Goal: Use online tool/utility: Utilize a website feature to perform a specific function

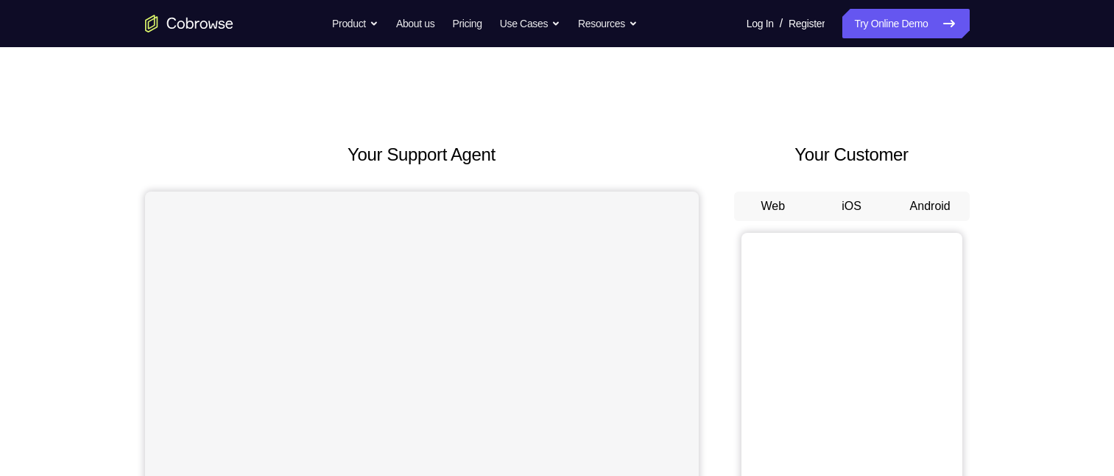
click at [930, 199] on button "Android" at bounding box center [930, 206] width 79 height 29
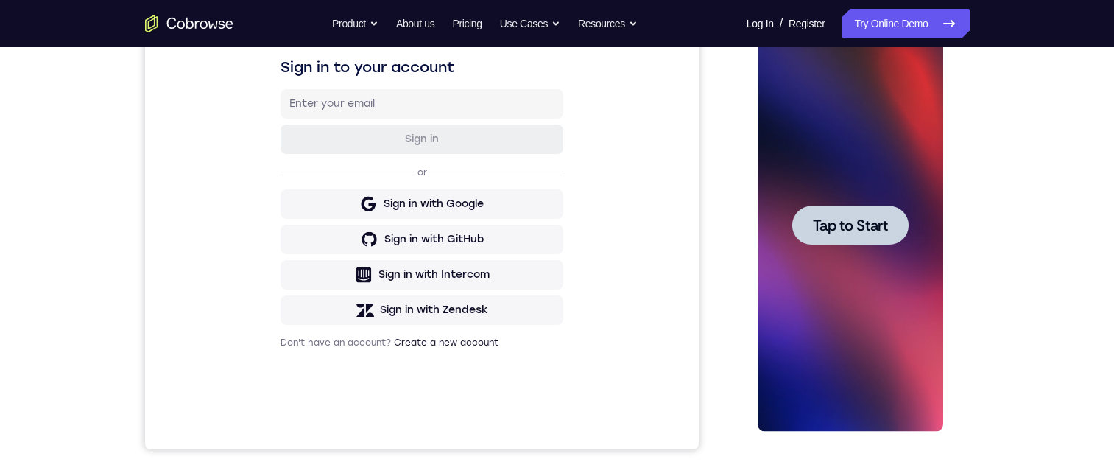
scroll to position [195, 0]
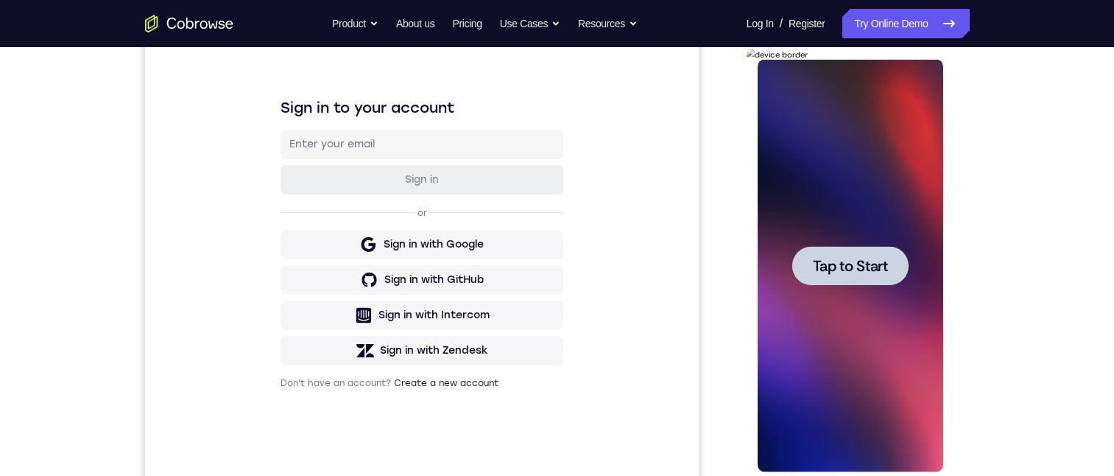
click at [876, 267] on span "Tap to Start" at bounding box center [850, 266] width 75 height 15
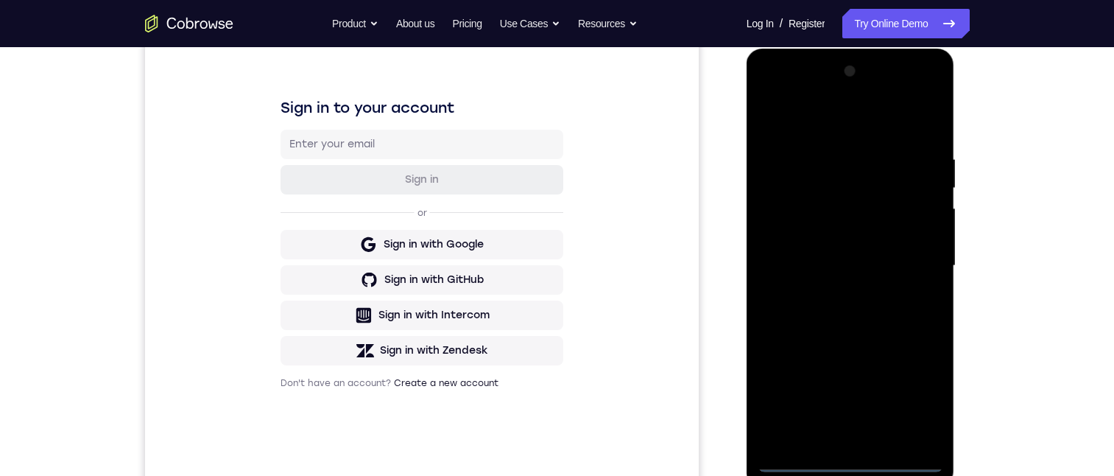
click at [855, 462] on div at bounding box center [851, 266] width 186 height 412
click at [913, 393] on div at bounding box center [851, 266] width 186 height 412
click at [773, 119] on div at bounding box center [851, 266] width 186 height 412
click at [906, 261] on div at bounding box center [851, 266] width 186 height 412
click at [834, 290] on div at bounding box center [851, 266] width 186 height 412
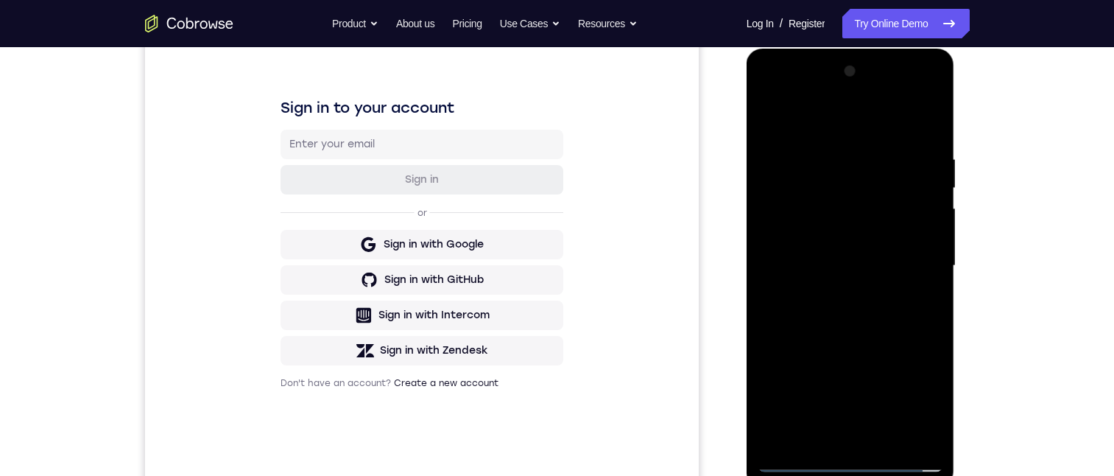
click at [804, 243] on div at bounding box center [851, 266] width 186 height 412
click at [780, 231] on div at bounding box center [851, 266] width 186 height 412
click at [784, 236] on div at bounding box center [851, 266] width 186 height 412
click at [778, 233] on div at bounding box center [851, 266] width 186 height 412
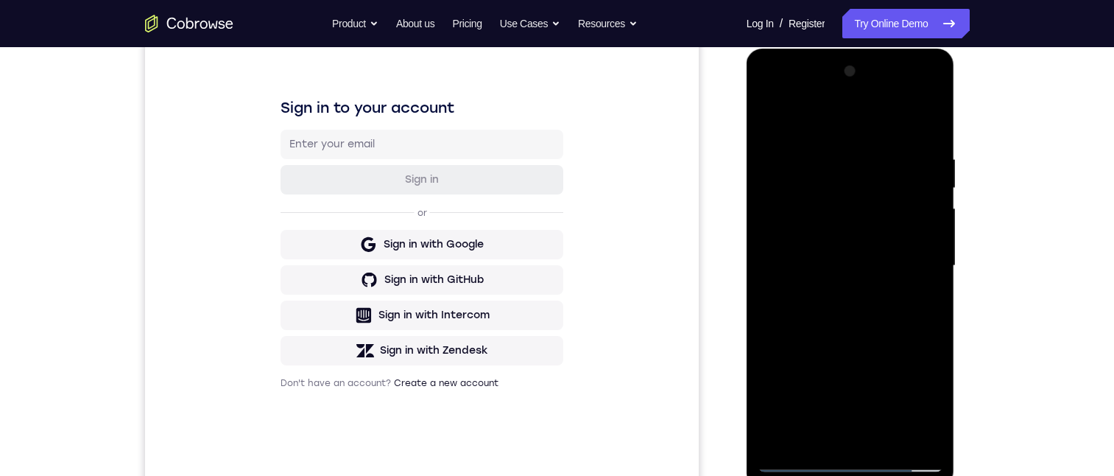
click at [774, 234] on div at bounding box center [851, 266] width 186 height 412
click at [818, 228] on div at bounding box center [851, 266] width 186 height 412
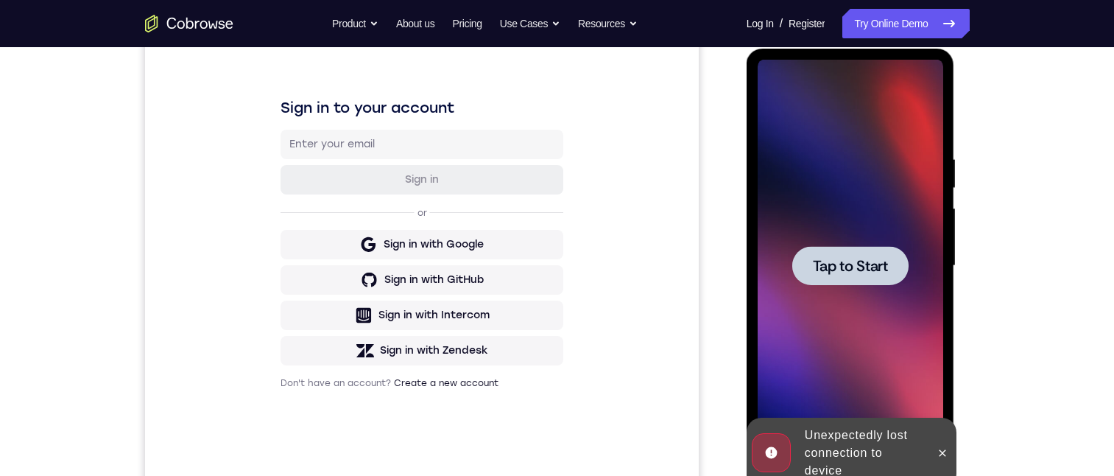
click at [858, 267] on span "Tap to Start" at bounding box center [850, 266] width 75 height 15
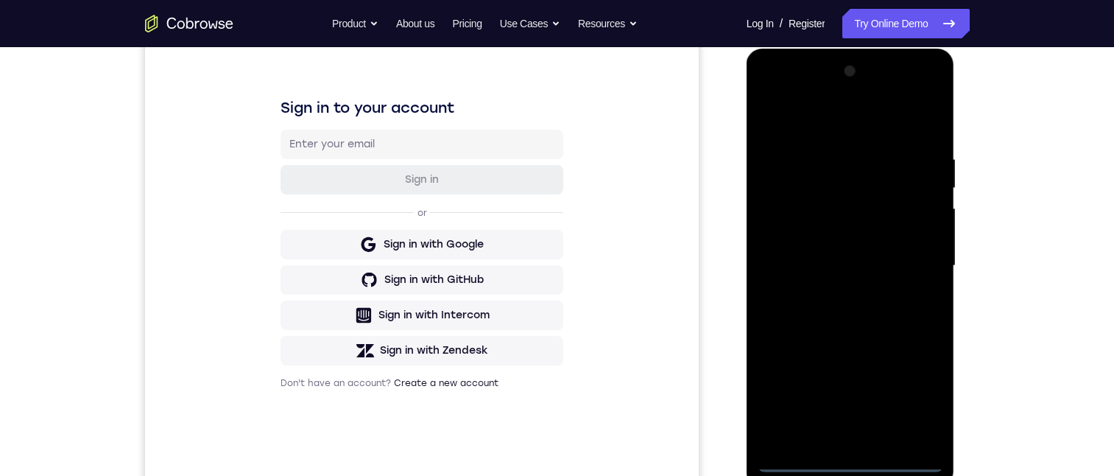
click at [859, 457] on div at bounding box center [851, 266] width 186 height 412
click at [851, 454] on div at bounding box center [851, 266] width 186 height 412
click at [847, 461] on div at bounding box center [851, 266] width 186 height 412
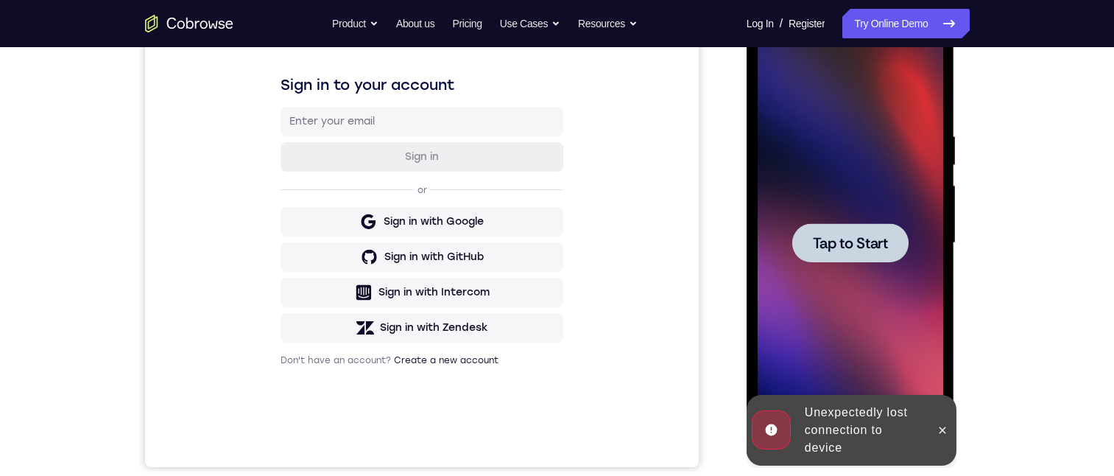
click at [866, 231] on div at bounding box center [851, 242] width 116 height 39
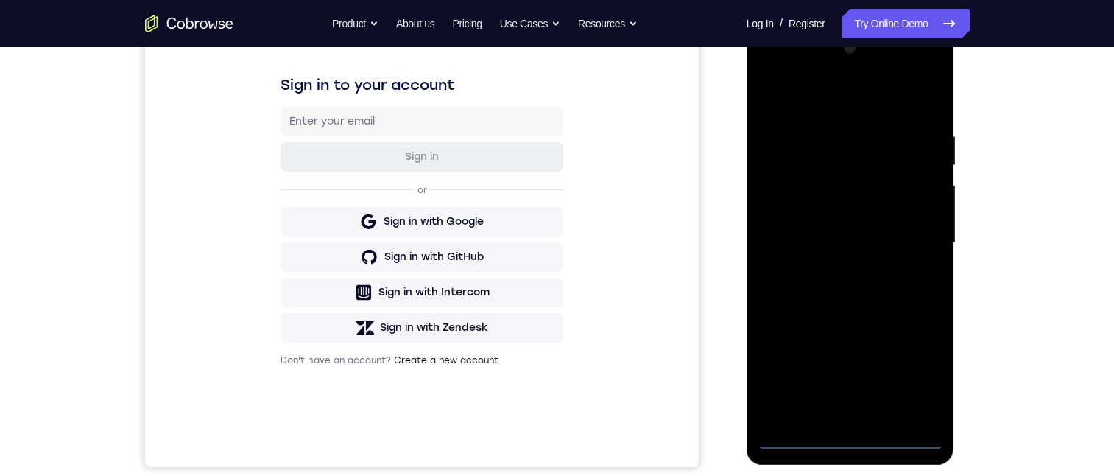
click at [846, 433] on div at bounding box center [851, 243] width 186 height 412
click at [854, 436] on div at bounding box center [851, 243] width 186 height 412
click at [914, 376] on div at bounding box center [851, 243] width 186 height 412
click at [784, 108] on div at bounding box center [851, 243] width 186 height 412
click at [917, 241] on div at bounding box center [851, 243] width 186 height 412
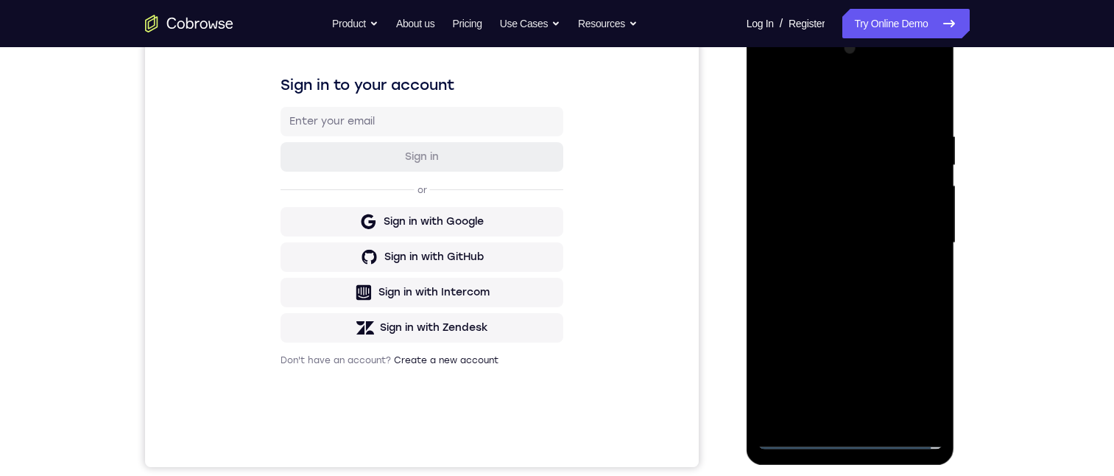
click at [831, 270] on div at bounding box center [851, 243] width 186 height 412
click at [817, 222] on div at bounding box center [851, 243] width 186 height 412
drag, startPoint x: 800, startPoint y: 208, endPoint x: 1492, endPoint y: 228, distance: 692.7
click at [800, 208] on div at bounding box center [851, 243] width 186 height 412
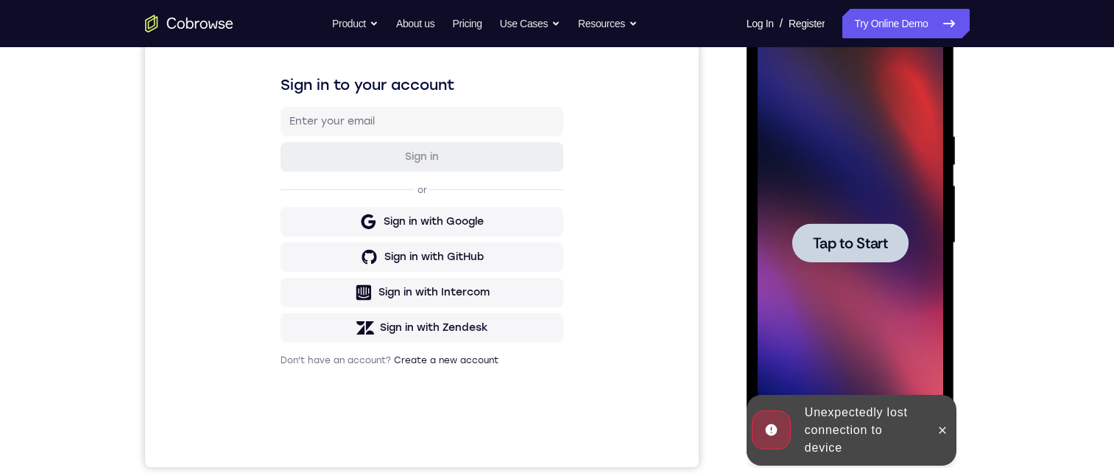
click at [822, 236] on span "Tap to Start" at bounding box center [850, 243] width 75 height 15
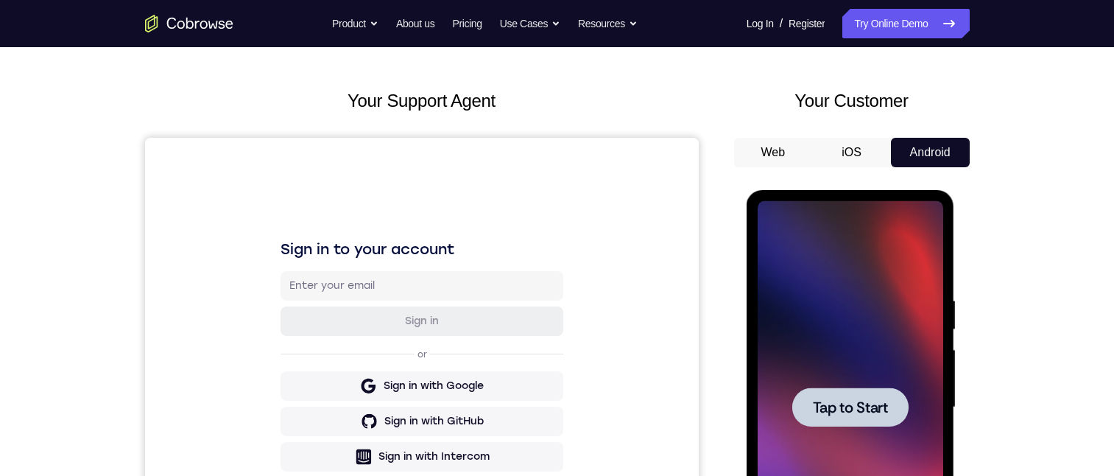
scroll to position [286, 0]
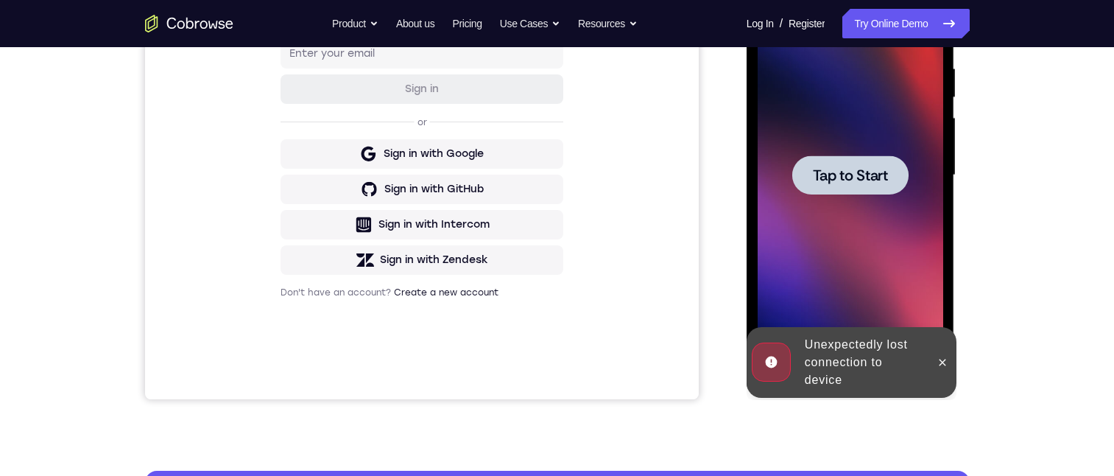
click at [855, 181] on span "Tap to Start" at bounding box center [850, 175] width 75 height 15
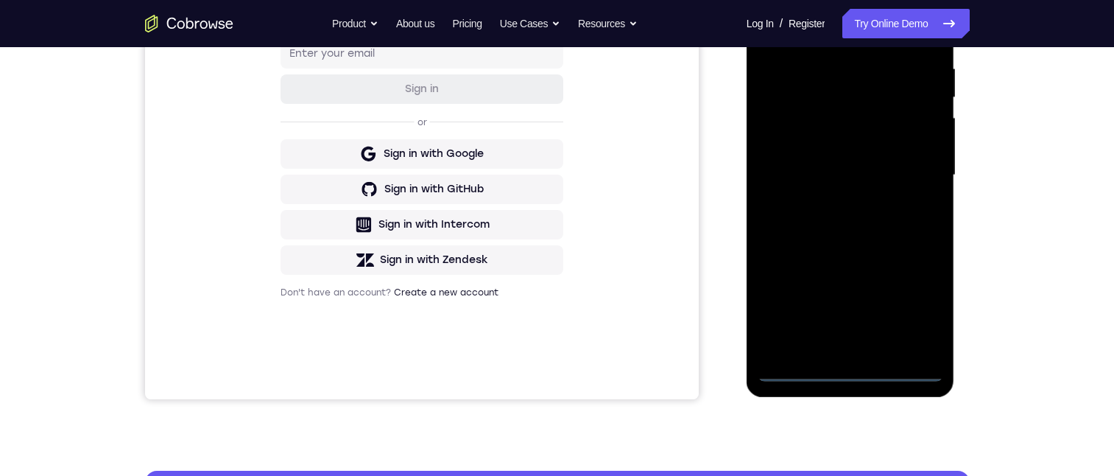
click at [840, 371] on div at bounding box center [851, 175] width 186 height 412
click at [914, 314] on div at bounding box center [851, 175] width 186 height 412
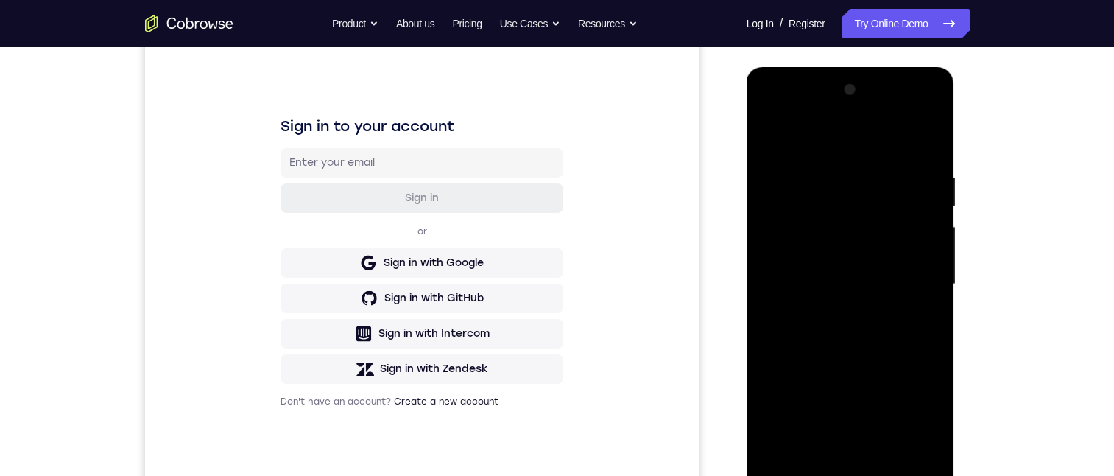
click at [787, 138] on div at bounding box center [851, 284] width 186 height 412
click at [922, 273] on div at bounding box center [851, 284] width 186 height 412
drag, startPoint x: 837, startPoint y: 454, endPoint x: 835, endPoint y: 441, distance: 13.3
click at [837, 452] on div at bounding box center [851, 284] width 186 height 412
click at [802, 259] on div at bounding box center [851, 284] width 186 height 412
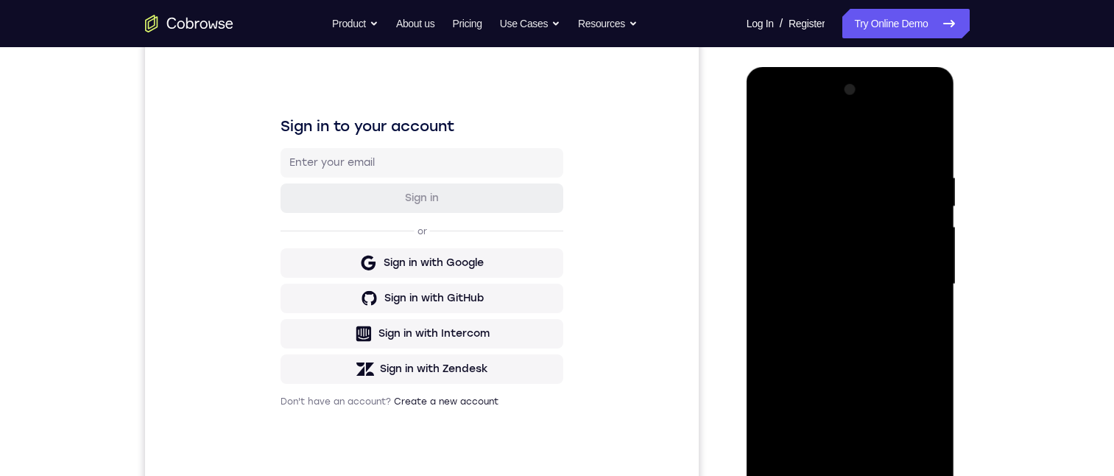
click at [783, 252] on div at bounding box center [851, 284] width 186 height 412
click at [837, 278] on div at bounding box center [851, 284] width 186 height 412
click at [840, 334] on div at bounding box center [851, 284] width 186 height 412
click at [866, 331] on div at bounding box center [851, 284] width 186 height 412
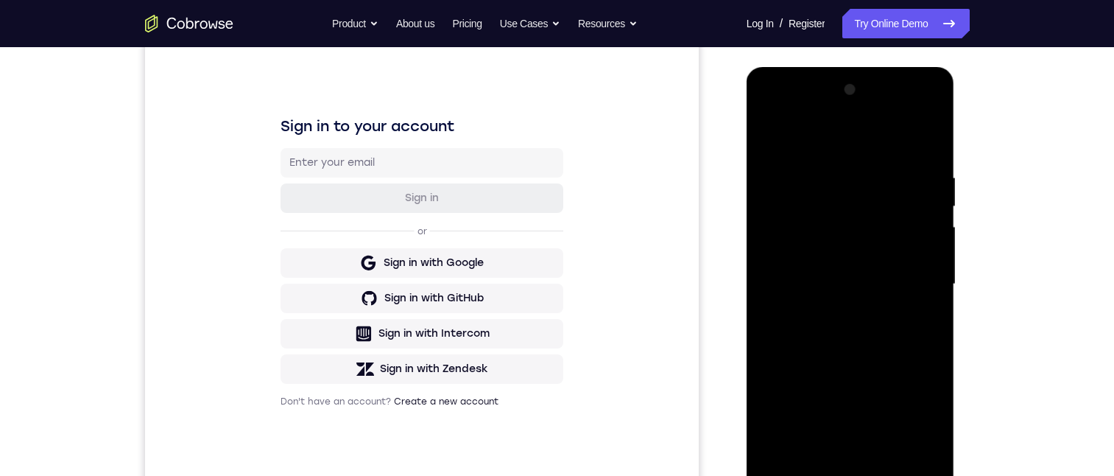
click at [857, 344] on div at bounding box center [851, 284] width 186 height 412
click at [823, 175] on div at bounding box center [851, 284] width 186 height 412
click at [926, 283] on div at bounding box center [851, 284] width 186 height 412
click at [931, 309] on div at bounding box center [851, 284] width 186 height 412
drag, startPoint x: 893, startPoint y: 370, endPoint x: 872, endPoint y: 316, distance: 57.6
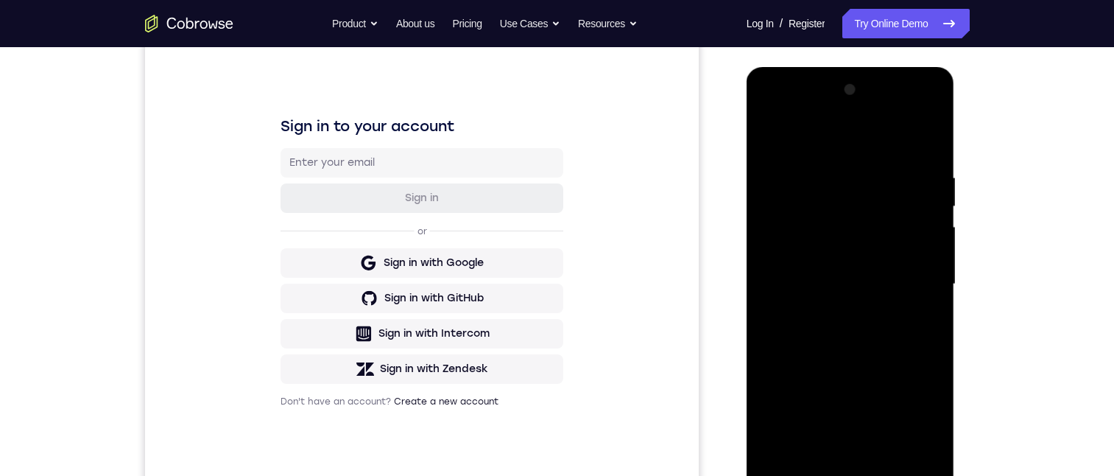
click at [894, 368] on div at bounding box center [851, 284] width 186 height 412
drag, startPoint x: 882, startPoint y: 294, endPoint x: 891, endPoint y: 305, distance: 14.1
click at [891, 305] on div at bounding box center [851, 284] width 186 height 412
click at [923, 291] on div at bounding box center [851, 284] width 186 height 412
click at [927, 138] on div at bounding box center [851, 284] width 186 height 412
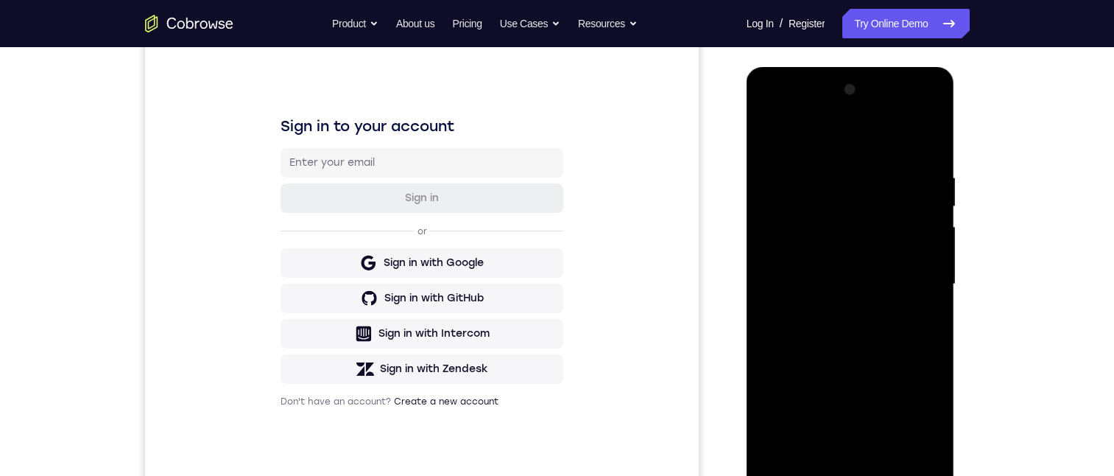
scroll to position [222, 0]
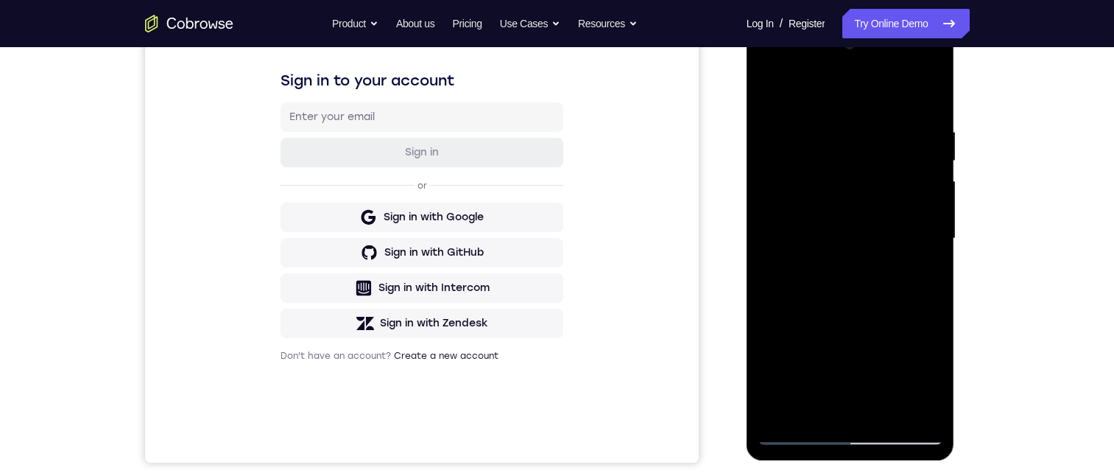
click at [881, 413] on div at bounding box center [851, 238] width 186 height 412
click at [887, 410] on div at bounding box center [851, 238] width 186 height 412
click at [890, 405] on div at bounding box center [851, 238] width 186 height 412
click at [832, 316] on div at bounding box center [851, 238] width 186 height 412
click at [816, 254] on div at bounding box center [851, 238] width 186 height 412
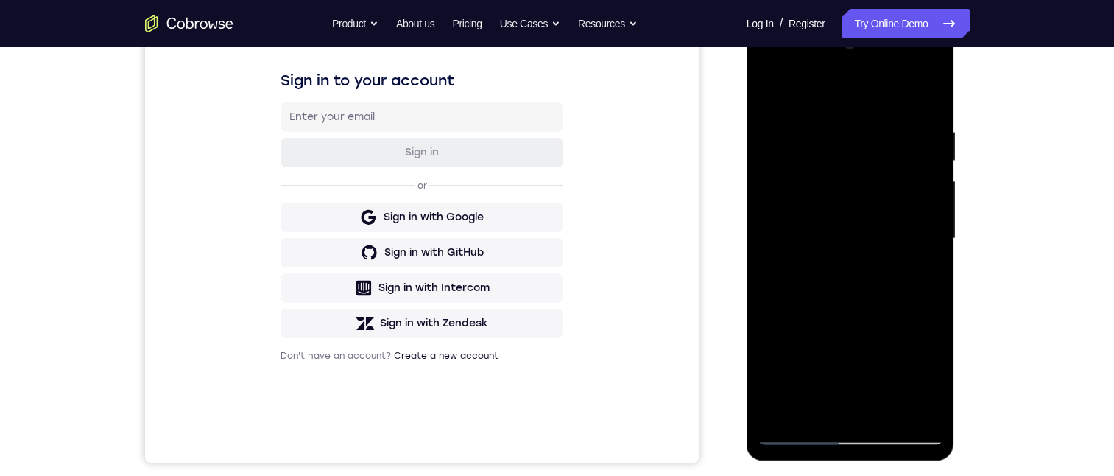
click at [808, 404] on div at bounding box center [851, 238] width 186 height 412
click at [922, 272] on div at bounding box center [851, 238] width 186 height 412
click at [773, 83] on div at bounding box center [851, 238] width 186 height 412
click at [772, 85] on div at bounding box center [851, 238] width 186 height 412
click at [769, 95] on div at bounding box center [851, 238] width 186 height 412
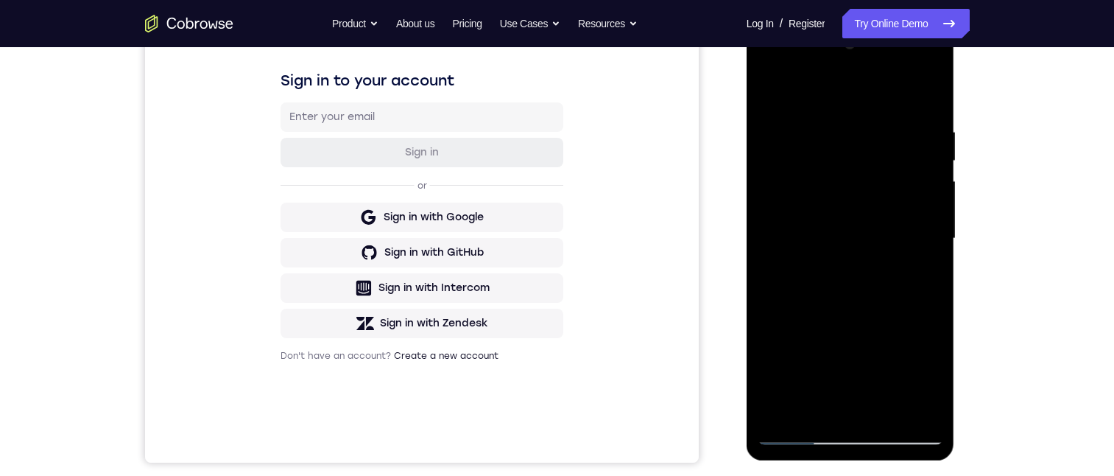
click at [769, 90] on div at bounding box center [851, 238] width 186 height 412
click at [773, 86] on div at bounding box center [851, 238] width 186 height 412
drag, startPoint x: 1721, startPoint y: 256, endPoint x: 846, endPoint y: 222, distance: 876.4
click at [846, 222] on div at bounding box center [851, 238] width 186 height 412
drag, startPoint x: 860, startPoint y: 354, endPoint x: 858, endPoint y: 111, distance: 243.1
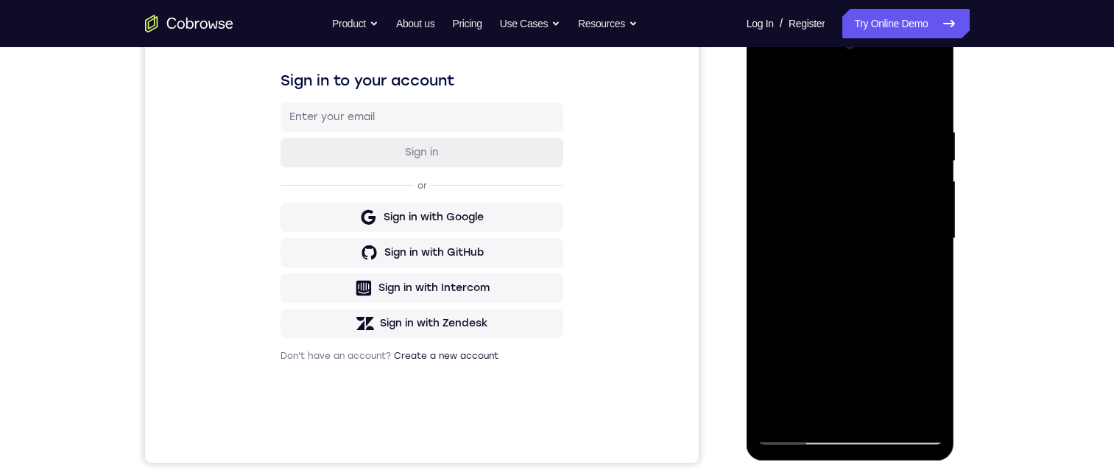
click at [858, 111] on div at bounding box center [851, 238] width 186 height 412
drag, startPoint x: 869, startPoint y: 275, endPoint x: 849, endPoint y: 145, distance: 131.2
click at [849, 145] on div at bounding box center [851, 238] width 186 height 412
click at [825, 219] on div at bounding box center [851, 238] width 186 height 412
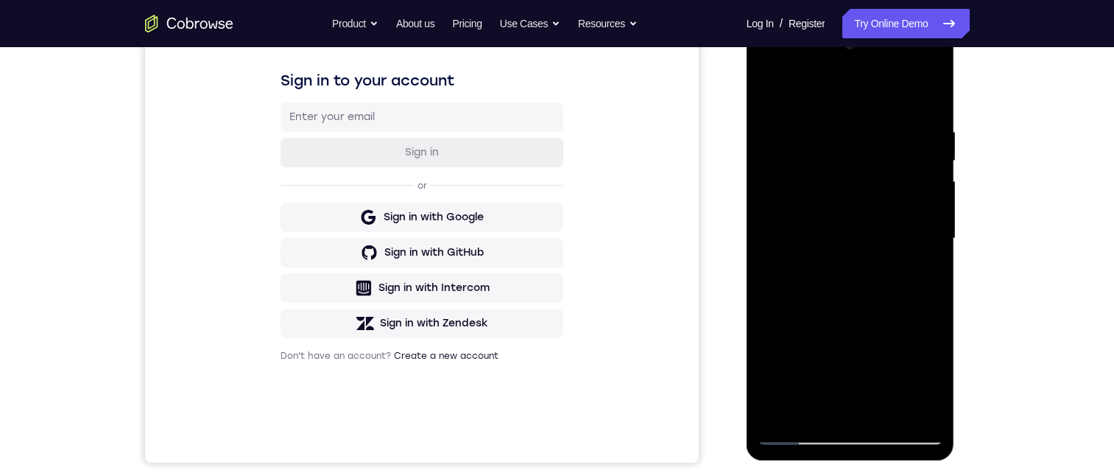
click at [825, 219] on div at bounding box center [851, 238] width 186 height 412
click at [932, 193] on div at bounding box center [851, 238] width 186 height 412
click at [932, 194] on div at bounding box center [851, 238] width 186 height 412
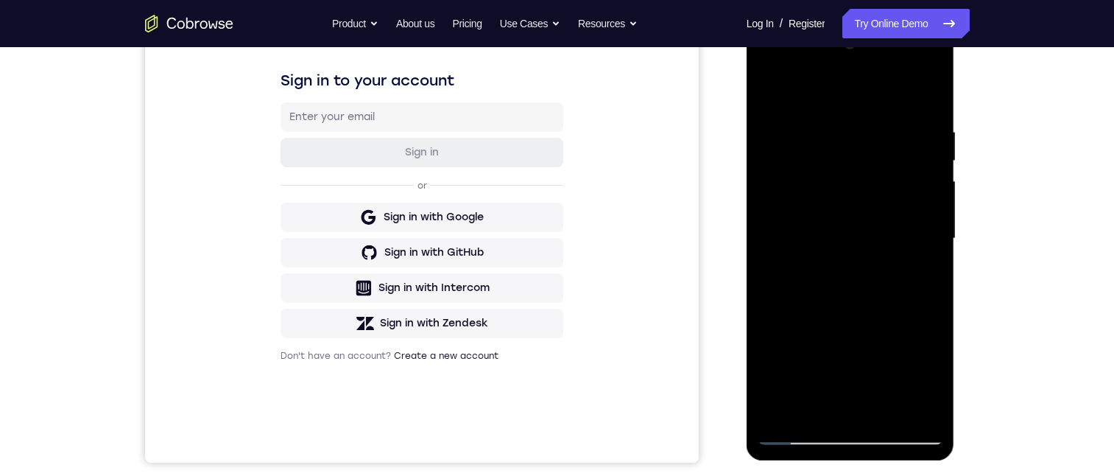
drag, startPoint x: 884, startPoint y: 334, endPoint x: 863, endPoint y: 168, distance: 167.7
click at [863, 166] on div at bounding box center [851, 238] width 186 height 412
drag, startPoint x: 862, startPoint y: 330, endPoint x: 862, endPoint y: 218, distance: 112.0
click at [862, 218] on div at bounding box center [851, 238] width 186 height 412
click at [887, 406] on div at bounding box center [851, 238] width 186 height 412
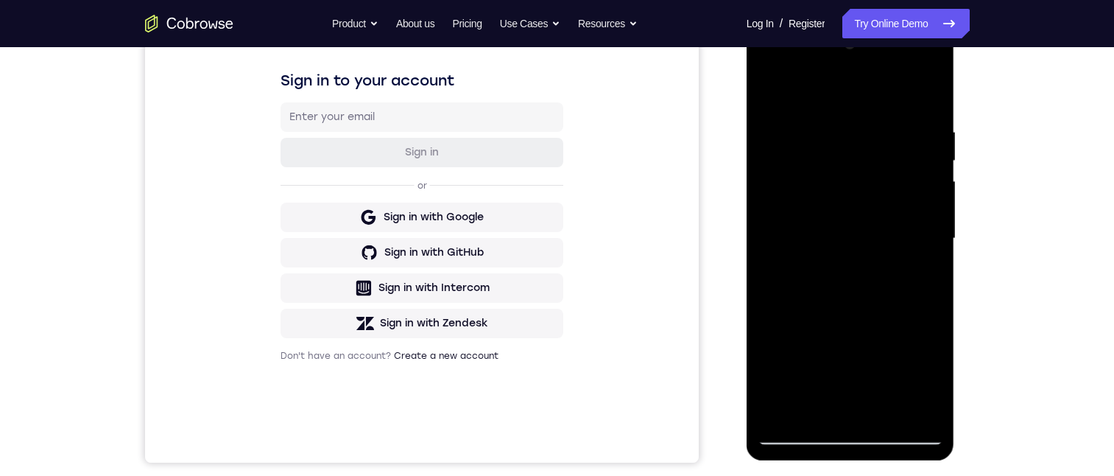
drag, startPoint x: 912, startPoint y: 269, endPoint x: 854, endPoint y: 125, distance: 154.7
click at [854, 125] on div at bounding box center [851, 238] width 186 height 412
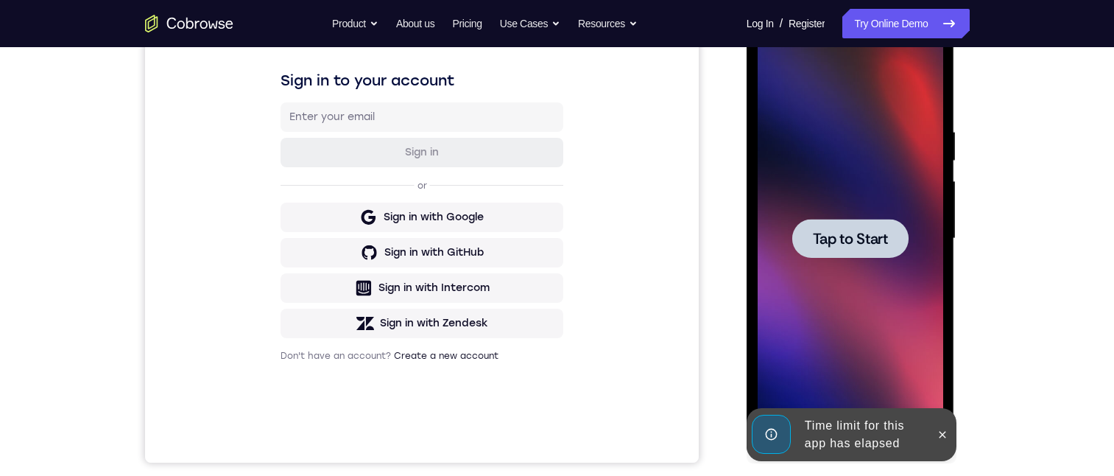
drag, startPoint x: 812, startPoint y: 376, endPoint x: 817, endPoint y: 308, distance: 67.9
click at [817, 21] on div "Tap to Start" at bounding box center [851, 21] width 208 height 0
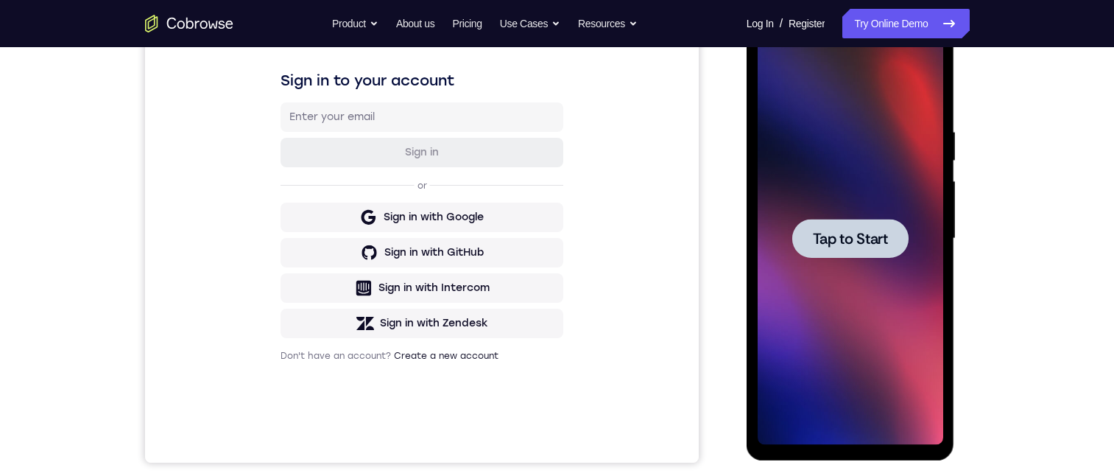
click at [879, 231] on span "Tap to Start" at bounding box center [850, 238] width 75 height 15
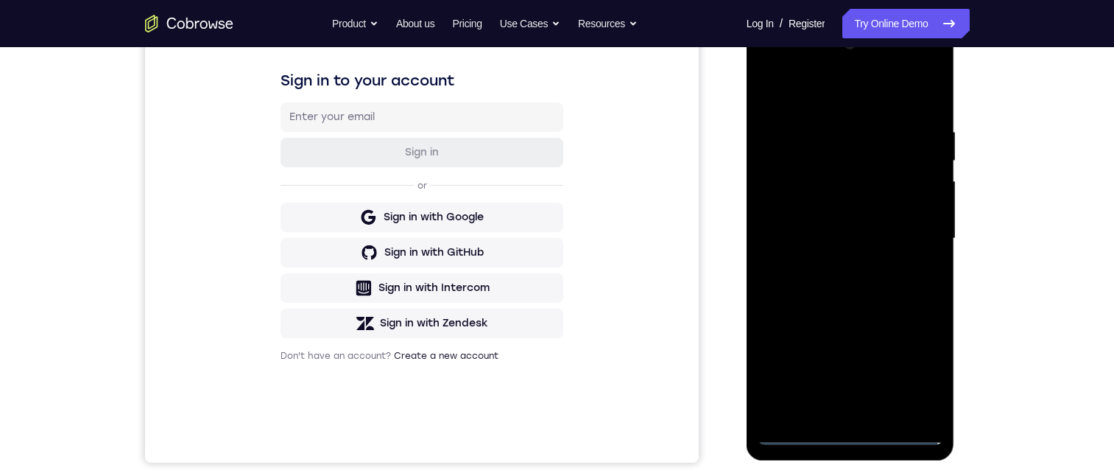
click at [843, 430] on div at bounding box center [851, 238] width 186 height 412
click at [913, 358] on div at bounding box center [851, 238] width 186 height 412
click at [918, 375] on div at bounding box center [851, 238] width 186 height 412
click at [921, 363] on div at bounding box center [851, 238] width 186 height 412
click at [801, 86] on div at bounding box center [851, 238] width 186 height 412
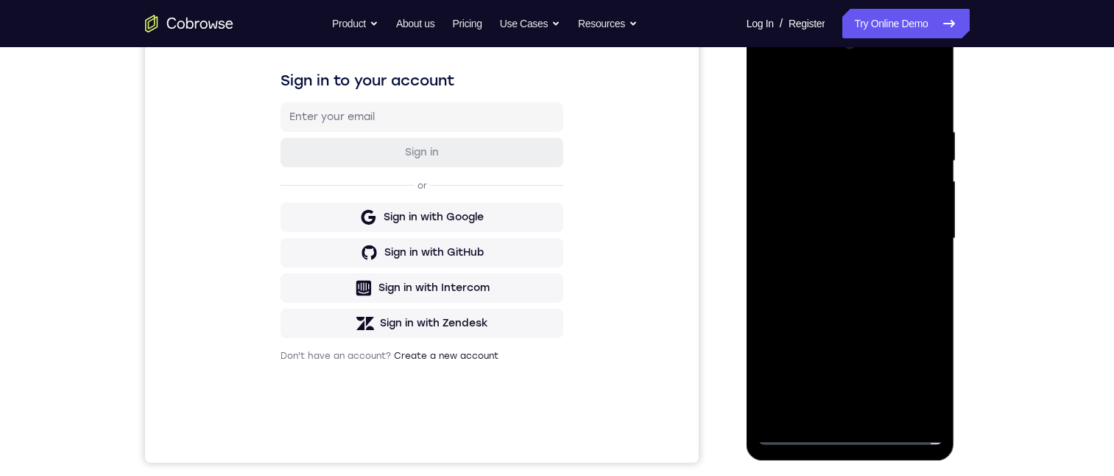
click at [787, 96] on div at bounding box center [851, 238] width 186 height 412
click at [773, 95] on div at bounding box center [851, 238] width 186 height 412
click at [823, 89] on div at bounding box center [851, 238] width 186 height 412
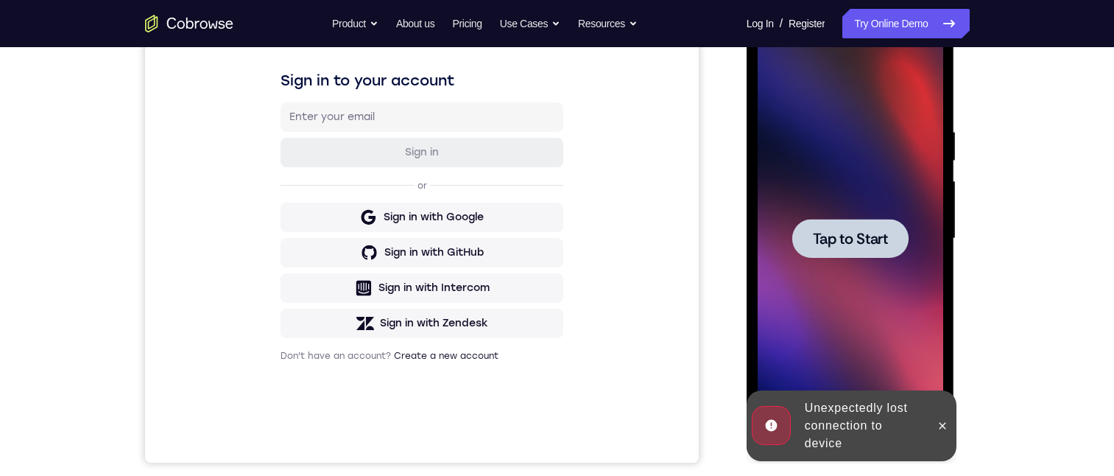
click at [874, 231] on span "Tap to Start" at bounding box center [850, 238] width 75 height 15
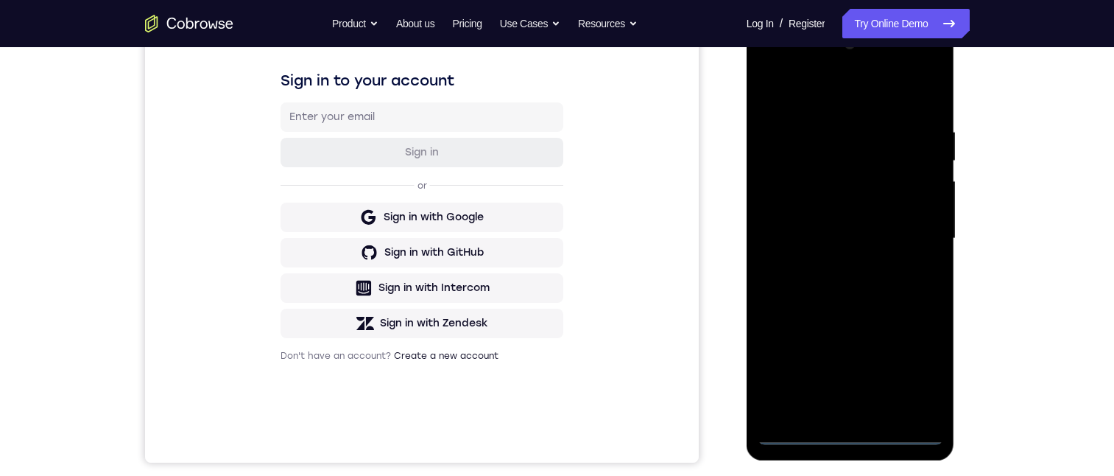
click at [853, 426] on div at bounding box center [851, 238] width 186 height 412
click at [847, 428] on div at bounding box center [851, 238] width 186 height 412
click at [843, 429] on div at bounding box center [851, 238] width 186 height 412
click at [852, 434] on div at bounding box center [851, 238] width 186 height 412
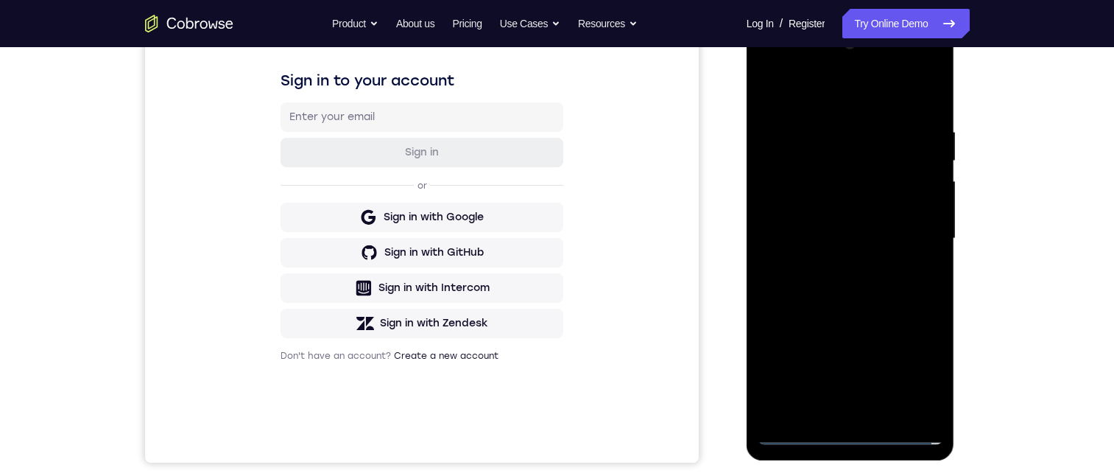
click at [852, 434] on div at bounding box center [851, 238] width 186 height 412
click at [849, 437] on div at bounding box center [851, 238] width 186 height 412
click at [846, 438] on div at bounding box center [851, 238] width 186 height 412
click at [846, 437] on div at bounding box center [851, 238] width 186 height 412
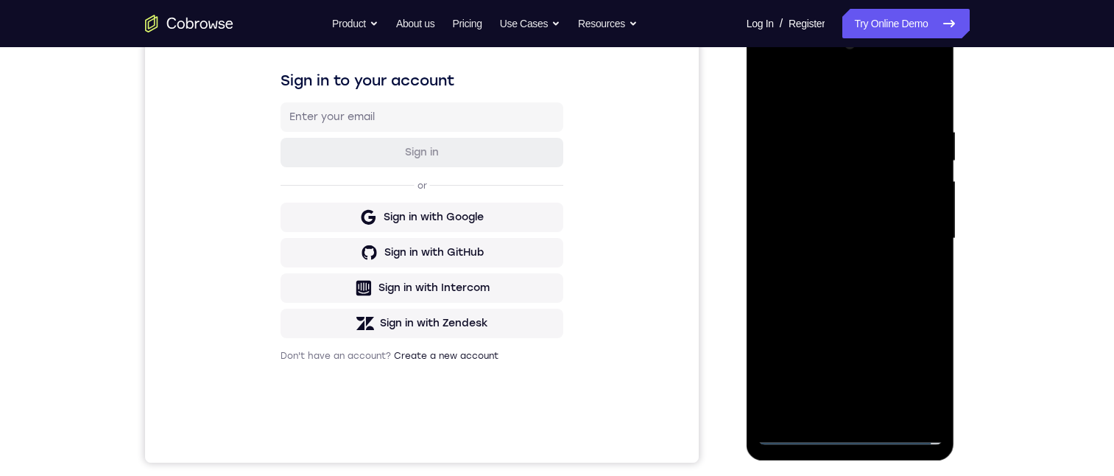
click at [842, 440] on div at bounding box center [851, 238] width 186 height 412
drag, startPoint x: 840, startPoint y: 435, endPoint x: 802, endPoint y: 445, distance: 39.5
click at [869, 427] on div at bounding box center [851, 238] width 186 height 412
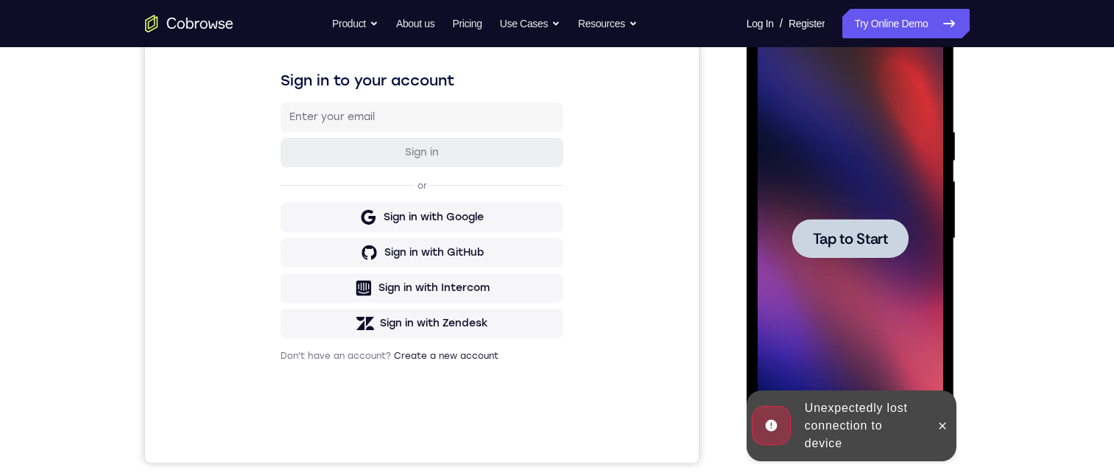
drag, startPoint x: 802, startPoint y: 445, endPoint x: 768, endPoint y: 175, distance: 272.5
click at [747, 287] on html "Online web based iOS Simulators and Android Emulators. Run iPhone, iPad, Mobile…" at bounding box center [852, 242] width 210 height 442
drag, startPoint x: 840, startPoint y: 234, endPoint x: 849, endPoint y: 242, distance: 12.0
click at [846, 242] on span "Tap to Start" at bounding box center [850, 238] width 75 height 15
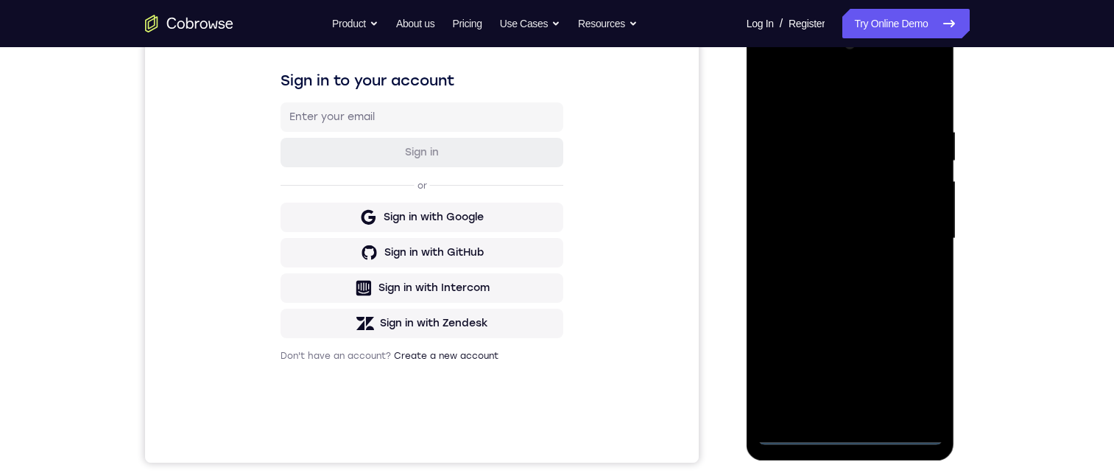
click at [850, 431] on div at bounding box center [851, 238] width 186 height 412
click at [904, 370] on div at bounding box center [851, 238] width 186 height 412
click at [755, 111] on div at bounding box center [851, 240] width 208 height 439
click at [783, 94] on div at bounding box center [851, 238] width 186 height 412
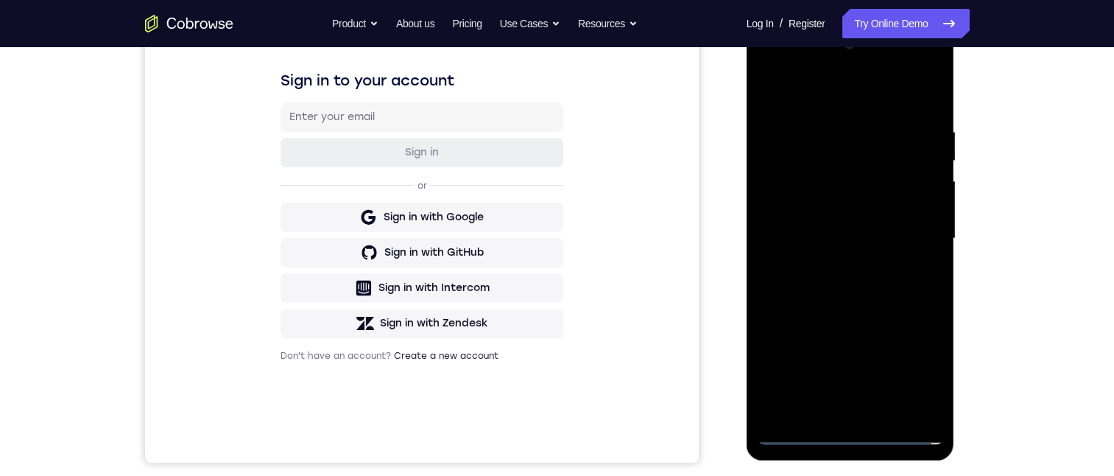
click at [782, 94] on div at bounding box center [851, 238] width 186 height 412
click at [908, 231] on div at bounding box center [851, 238] width 186 height 412
click at [833, 262] on div at bounding box center [851, 238] width 186 height 412
click at [790, 214] on div at bounding box center [851, 238] width 186 height 412
click at [790, 204] on div at bounding box center [851, 238] width 186 height 412
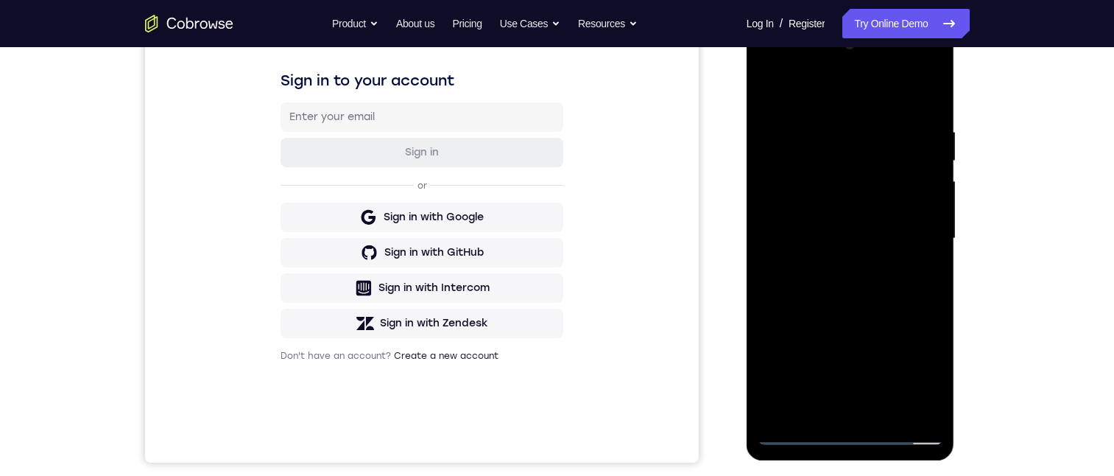
click at [854, 236] on div at bounding box center [851, 238] width 186 height 412
click at [857, 289] on div at bounding box center [851, 238] width 186 height 412
click at [815, 286] on div at bounding box center [851, 238] width 186 height 412
click at [795, 281] on div at bounding box center [851, 238] width 186 height 412
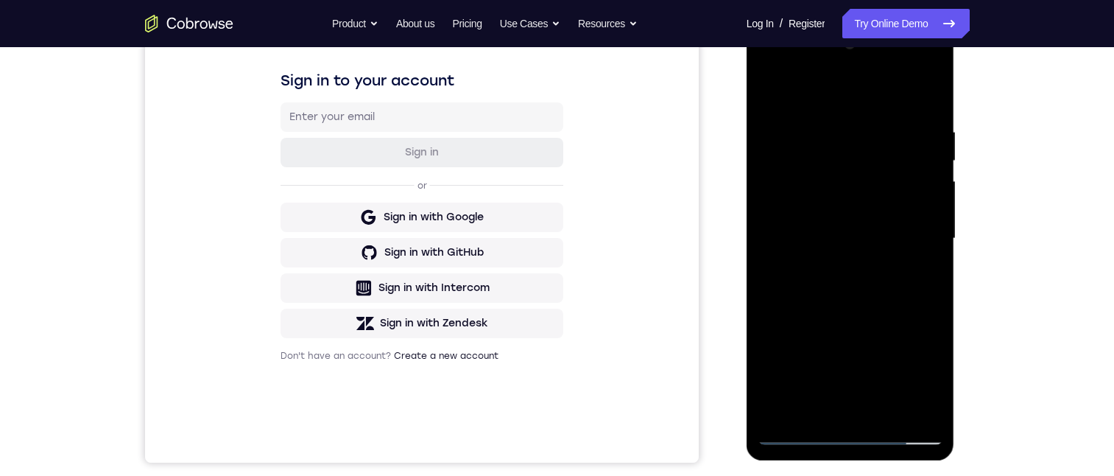
click at [795, 281] on div at bounding box center [851, 238] width 186 height 412
click at [831, 127] on div at bounding box center [851, 238] width 186 height 412
click at [853, 298] on div at bounding box center [851, 238] width 186 height 412
click at [832, 127] on div at bounding box center [851, 238] width 186 height 412
drag, startPoint x: 826, startPoint y: 103, endPoint x: 821, endPoint y: 55, distance: 48.2
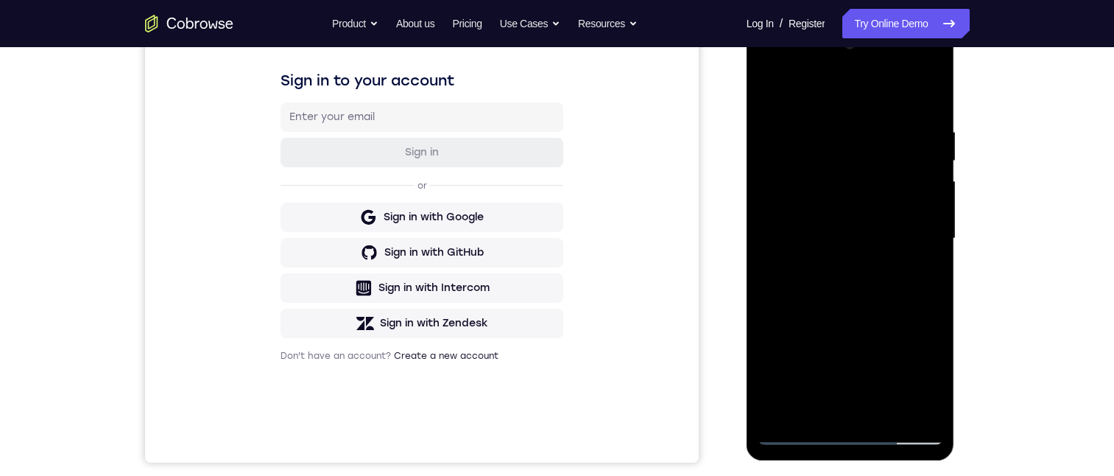
click at [821, 55] on div at bounding box center [851, 238] width 186 height 412
drag, startPoint x: 822, startPoint y: 66, endPoint x: 819, endPoint y: 57, distance: 9.3
click at [819, 51] on div at bounding box center [851, 238] width 186 height 412
click at [907, 228] on div at bounding box center [851, 238] width 186 height 412
click at [910, 405] on div at bounding box center [851, 238] width 186 height 412
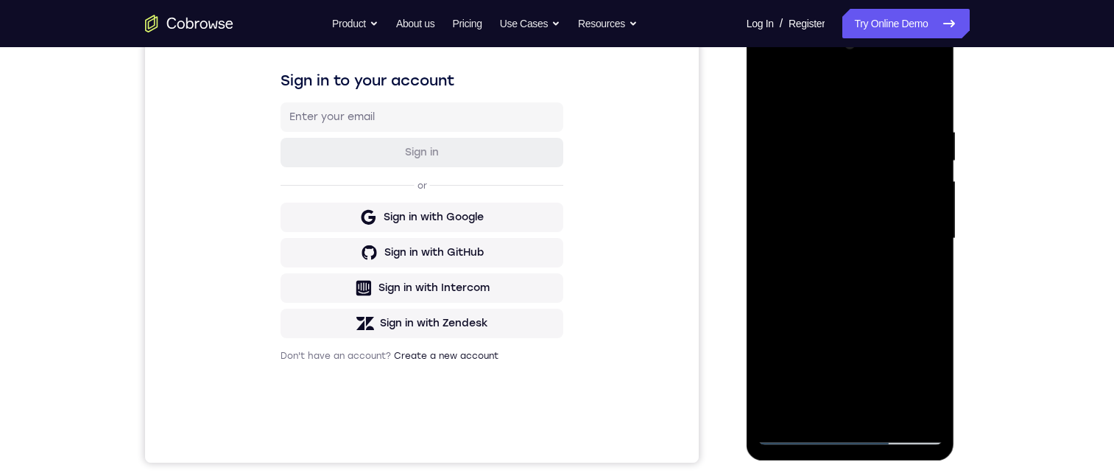
click at [885, 309] on div at bounding box center [851, 238] width 186 height 412
click at [923, 402] on div at bounding box center [851, 238] width 186 height 412
drag, startPoint x: 932, startPoint y: 331, endPoint x: 923, endPoint y: 335, distance: 10.3
click at [931, 331] on div at bounding box center [851, 238] width 186 height 412
click at [922, 229] on div at bounding box center [851, 238] width 186 height 412
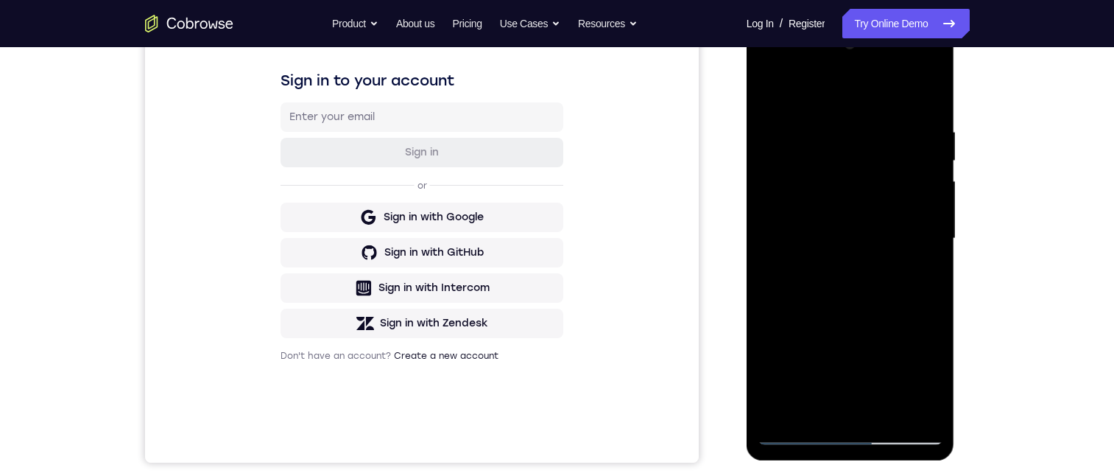
click at [925, 404] on div at bounding box center [851, 238] width 186 height 412
click at [923, 225] on div at bounding box center [851, 238] width 186 height 412
click at [922, 229] on div at bounding box center [851, 238] width 186 height 412
click at [913, 301] on div at bounding box center [851, 238] width 186 height 412
click at [765, 241] on div at bounding box center [851, 238] width 186 height 412
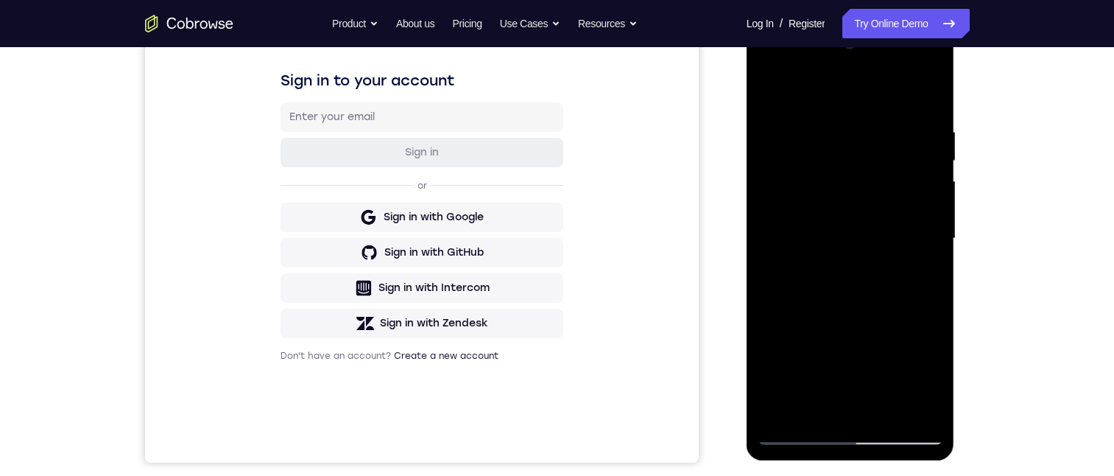
drag, startPoint x: 923, startPoint y: 237, endPoint x: 1704, endPoint y: 265, distance: 781.3
click at [923, 237] on div at bounding box center [851, 238] width 186 height 412
click at [896, 215] on div at bounding box center [851, 238] width 186 height 412
click at [925, 222] on div at bounding box center [851, 238] width 186 height 412
click at [775, 189] on div at bounding box center [851, 238] width 186 height 412
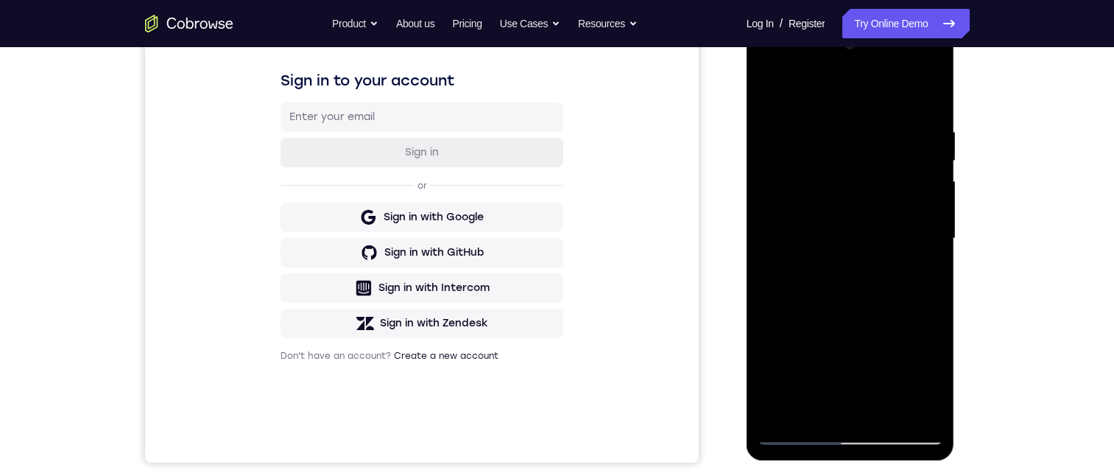
click at [775, 189] on div at bounding box center [851, 238] width 186 height 412
click at [928, 228] on div at bounding box center [851, 238] width 186 height 412
click at [922, 93] on div at bounding box center [851, 238] width 186 height 412
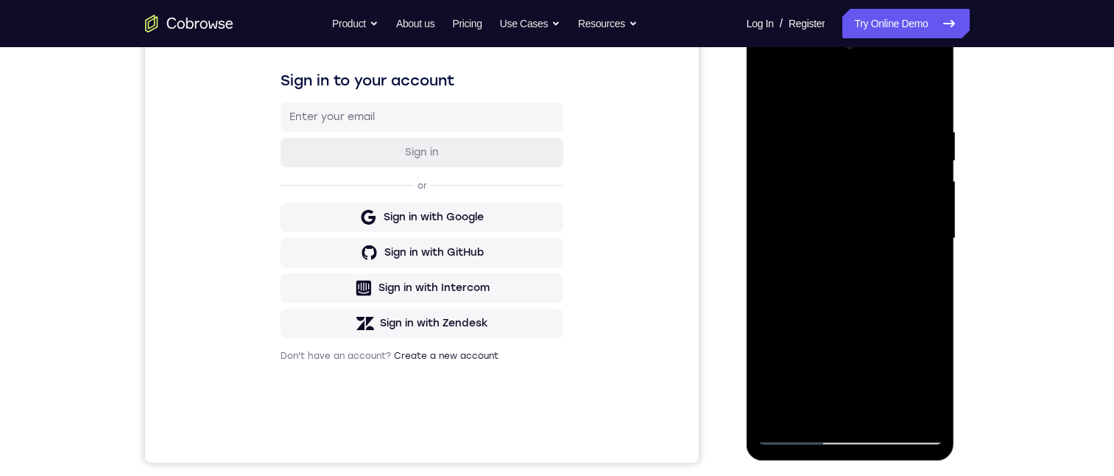
drag, startPoint x: 877, startPoint y: 290, endPoint x: 902, endPoint y: 68, distance: 223.8
click at [906, 35] on div at bounding box center [851, 238] width 186 height 412
drag, startPoint x: 867, startPoint y: 278, endPoint x: 868, endPoint y: 136, distance: 142.2
click at [868, 136] on div at bounding box center [851, 238] width 186 height 412
click at [845, 273] on div at bounding box center [851, 238] width 186 height 412
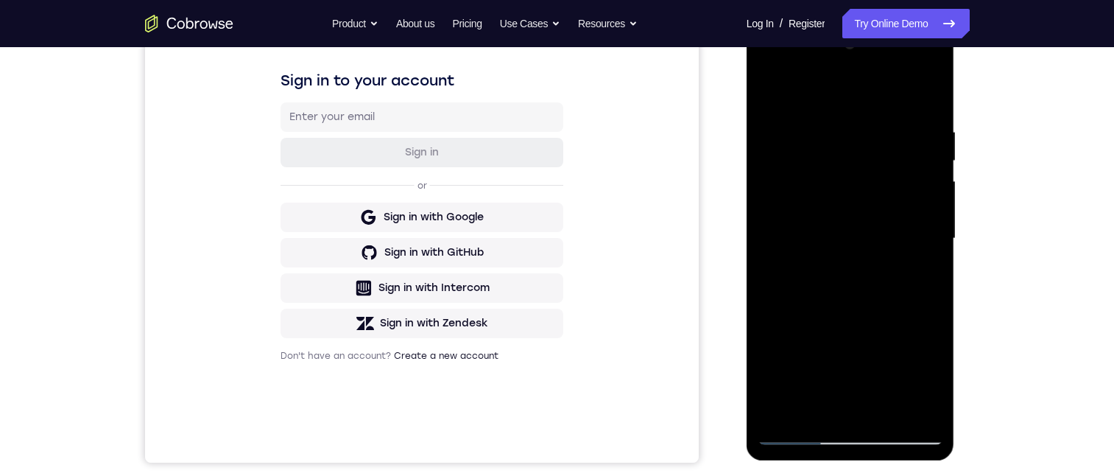
click at [845, 273] on div at bounding box center [851, 238] width 186 height 412
click at [769, 366] on div at bounding box center [851, 238] width 186 height 412
drag, startPoint x: 833, startPoint y: 275, endPoint x: 837, endPoint y: 141, distance: 134.1
click at [837, 141] on div at bounding box center [851, 238] width 186 height 412
click at [768, 181] on div at bounding box center [851, 238] width 186 height 412
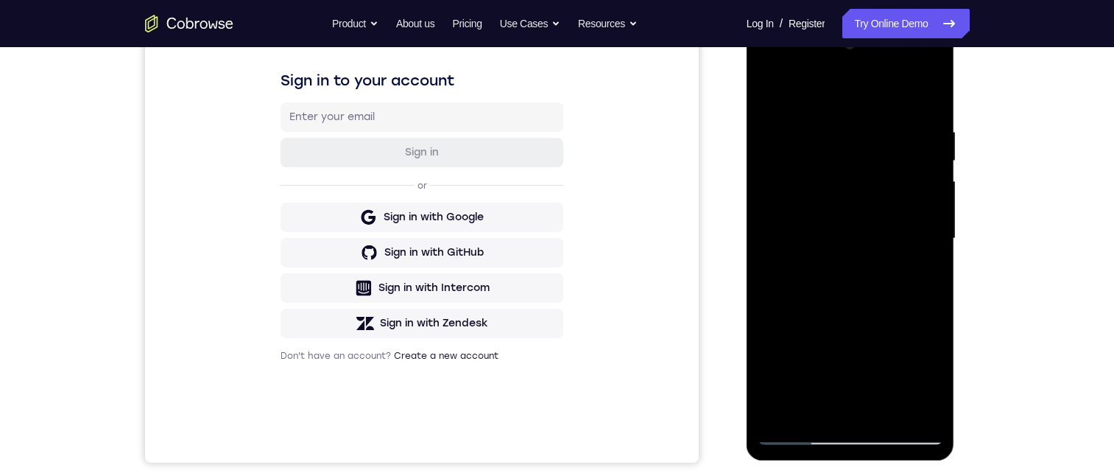
drag, startPoint x: 837, startPoint y: 348, endPoint x: 843, endPoint y: 124, distance: 224.7
click at [842, 49] on div at bounding box center [851, 238] width 186 height 412
drag, startPoint x: 861, startPoint y: 341, endPoint x: 859, endPoint y: 183, distance: 157.6
click at [859, 183] on div at bounding box center [851, 238] width 186 height 412
drag, startPoint x: 881, startPoint y: 311, endPoint x: 882, endPoint y: 239, distance: 72.2
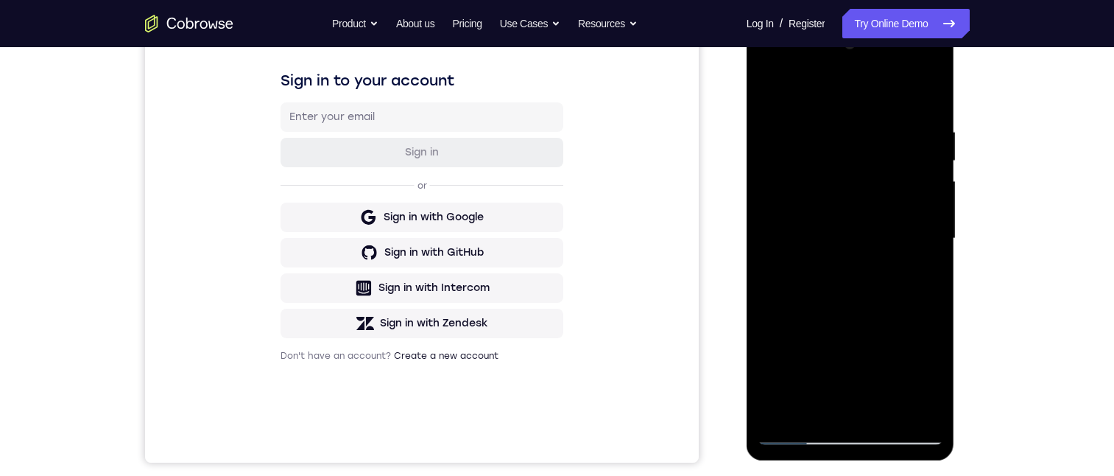
click at [882, 237] on div at bounding box center [851, 238] width 186 height 412
click at [768, 329] on div at bounding box center [851, 238] width 186 height 412
drag, startPoint x: 835, startPoint y: 331, endPoint x: 864, endPoint y: 159, distance: 174.9
click at [863, 155] on div at bounding box center [851, 238] width 186 height 412
drag, startPoint x: 846, startPoint y: 354, endPoint x: 861, endPoint y: 107, distance: 247.9
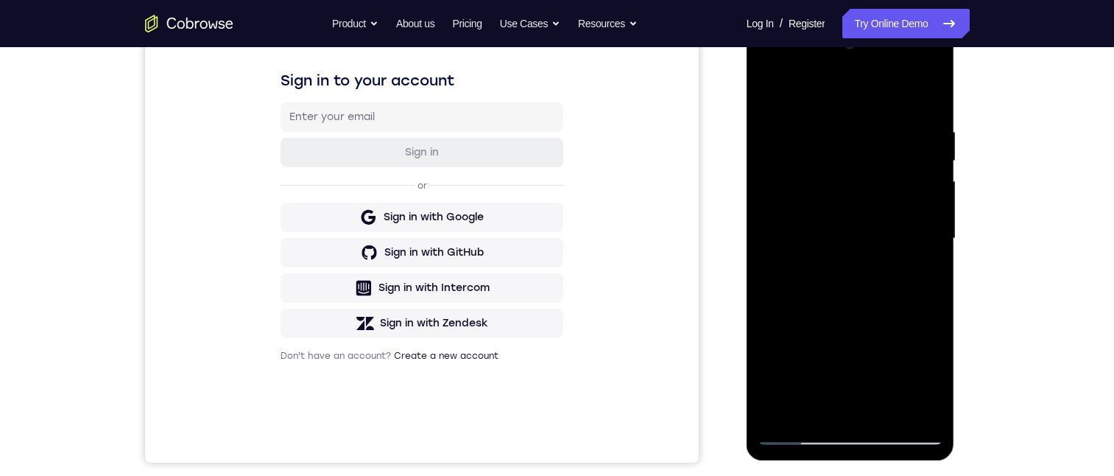
click at [861, 107] on div at bounding box center [851, 238] width 186 height 412
drag, startPoint x: 844, startPoint y: 343, endPoint x: 852, endPoint y: 202, distance: 141.7
click at [852, 202] on div at bounding box center [851, 238] width 186 height 412
drag, startPoint x: 863, startPoint y: 295, endPoint x: 865, endPoint y: 249, distance: 45.7
click at [878, 196] on div at bounding box center [851, 238] width 186 height 412
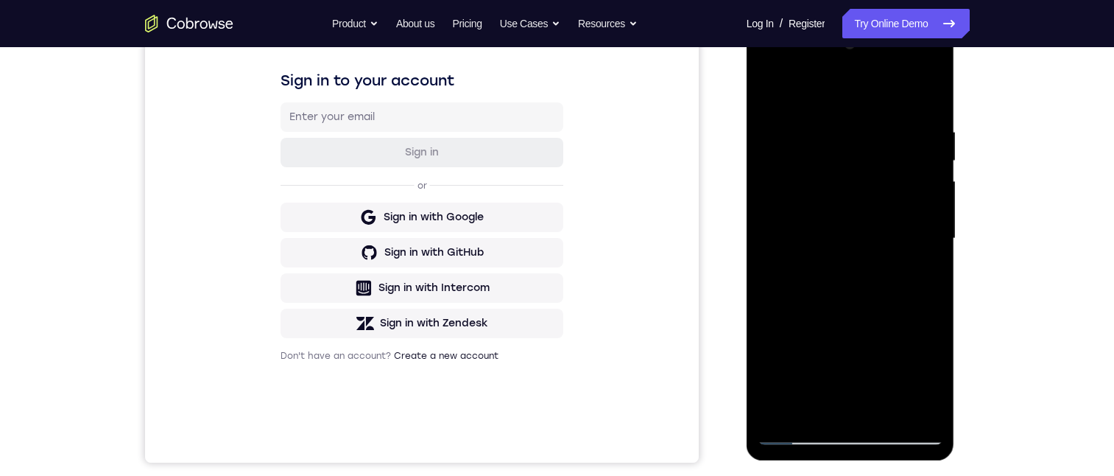
click at [804, 289] on div at bounding box center [851, 238] width 186 height 412
drag, startPoint x: 841, startPoint y: 392, endPoint x: 763, endPoint y: 396, distance: 78.2
click at [763, 396] on div at bounding box center [851, 238] width 186 height 412
drag, startPoint x: 879, startPoint y: 390, endPoint x: 795, endPoint y: 395, distance: 83.3
click at [794, 395] on div at bounding box center [851, 238] width 186 height 412
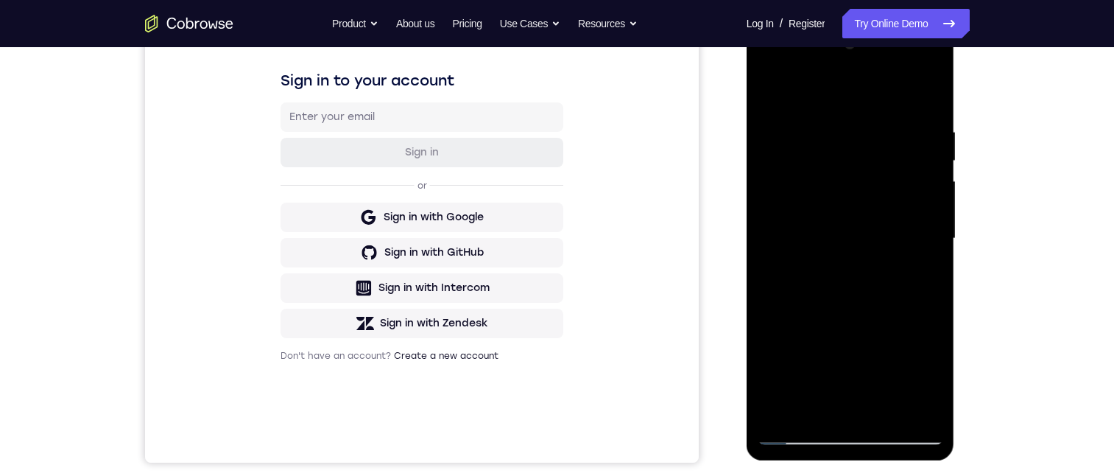
click at [907, 390] on div at bounding box center [851, 238] width 186 height 412
drag, startPoint x: 886, startPoint y: 387, endPoint x: 827, endPoint y: 392, distance: 59.2
click at [827, 392] on div at bounding box center [851, 238] width 186 height 412
click at [891, 337] on div at bounding box center [851, 238] width 186 height 412
drag, startPoint x: 874, startPoint y: 251, endPoint x: 878, endPoint y: 371, distance: 120.1
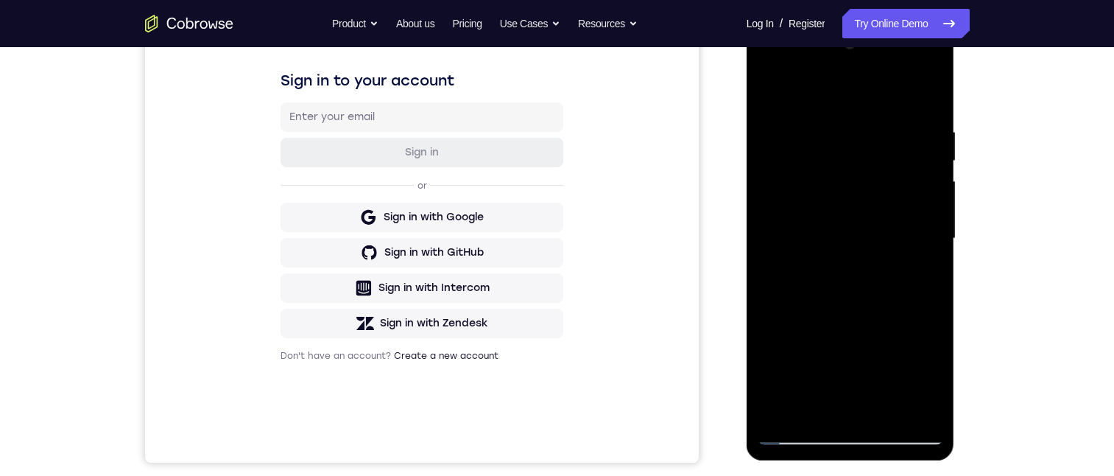
click at [878, 371] on div at bounding box center [851, 238] width 186 height 412
drag, startPoint x: 897, startPoint y: 387, endPoint x: 840, endPoint y: 443, distance: 80.2
click at [877, 463] on html "Online web based iOS Simulators and Android Emulators. Run iPhone, iPad, Mobile…" at bounding box center [852, 242] width 210 height 442
click at [798, 431] on div at bounding box center [851, 238] width 186 height 412
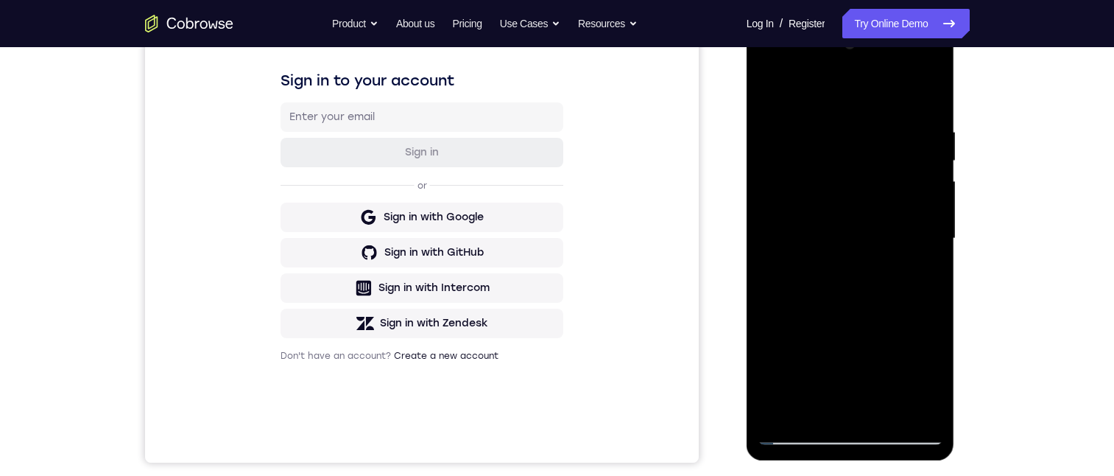
click at [831, 113] on div at bounding box center [851, 238] width 186 height 412
click at [904, 408] on div at bounding box center [851, 238] width 186 height 412
click at [922, 257] on div at bounding box center [851, 238] width 186 height 412
click at [930, 230] on div at bounding box center [851, 238] width 186 height 412
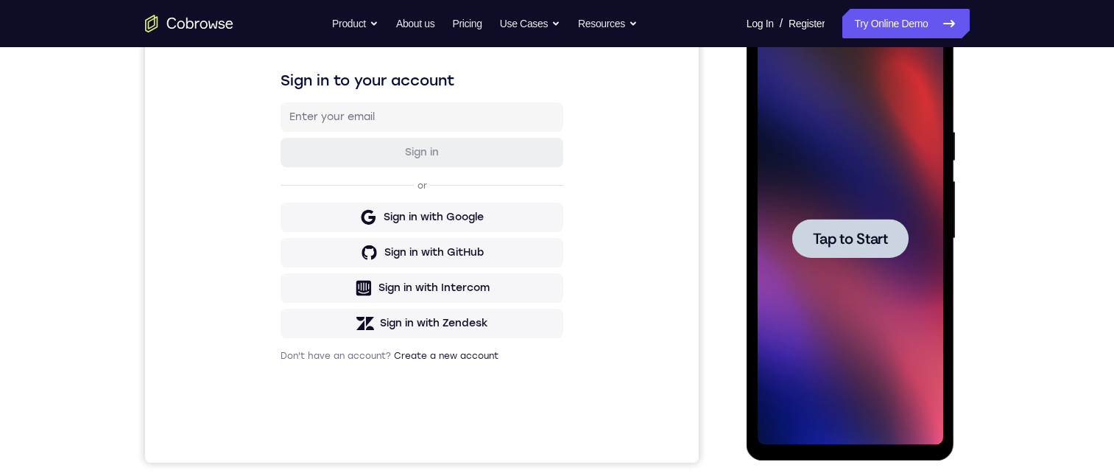
click at [837, 234] on span "Tap to Start" at bounding box center [850, 238] width 75 height 15
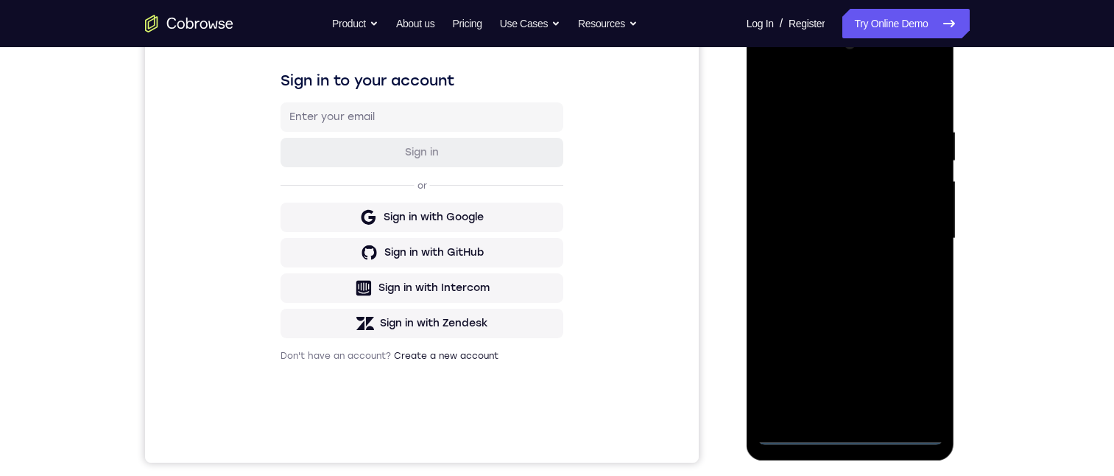
click at [849, 434] on div at bounding box center [851, 238] width 186 height 412
click at [905, 372] on div at bounding box center [851, 238] width 186 height 412
click at [810, 92] on div at bounding box center [851, 238] width 186 height 412
click at [770, 89] on div at bounding box center [851, 238] width 186 height 412
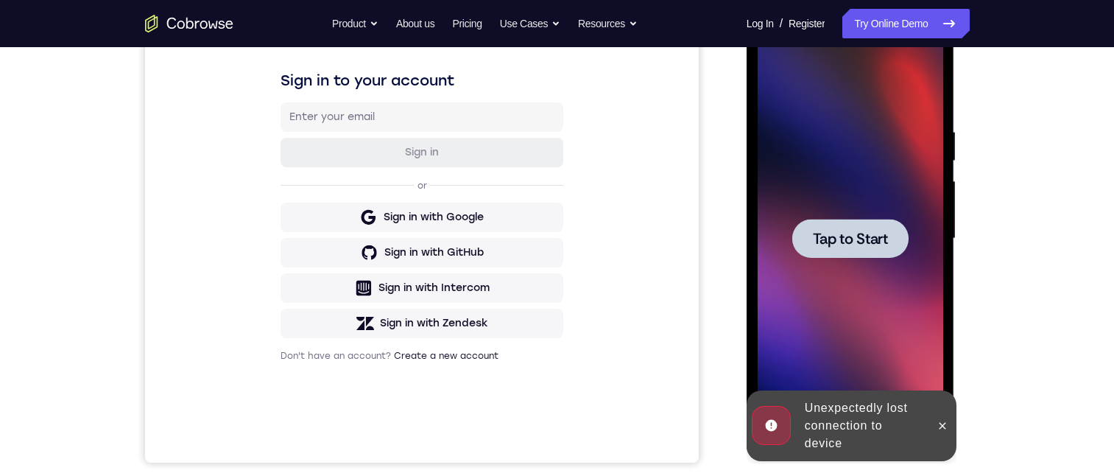
click at [817, 239] on span "Tap to Start" at bounding box center [850, 238] width 75 height 15
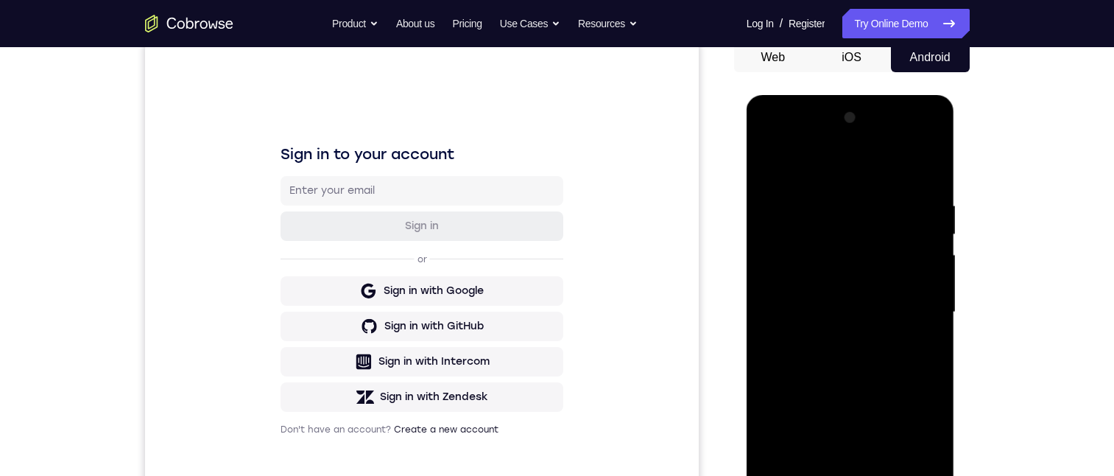
scroll to position [296, 0]
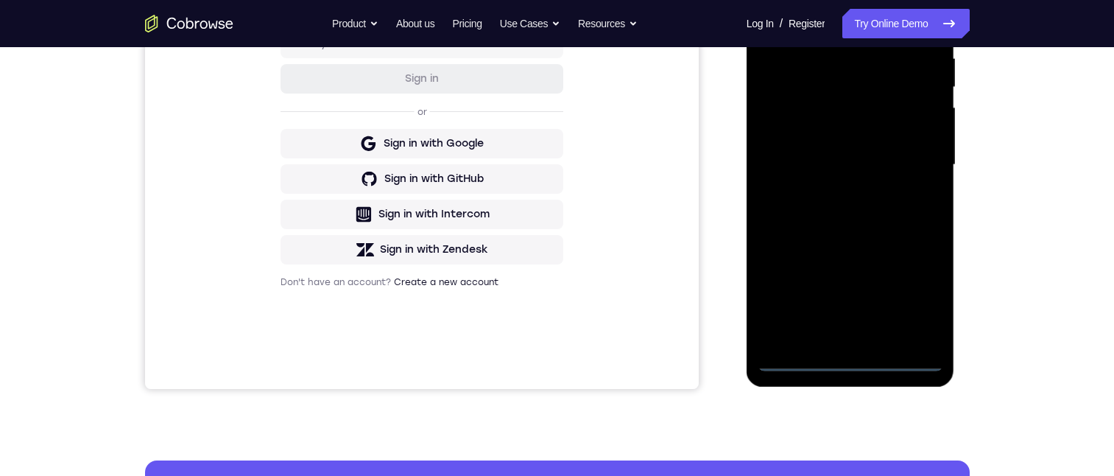
click at [846, 357] on div at bounding box center [851, 165] width 186 height 412
click at [854, 354] on div at bounding box center [851, 165] width 186 height 412
click at [850, 356] on div at bounding box center [851, 165] width 186 height 412
drag, startPoint x: 910, startPoint y: 293, endPoint x: 897, endPoint y: 293, distance: 13.3
click at [902, 293] on div at bounding box center [851, 165] width 186 height 412
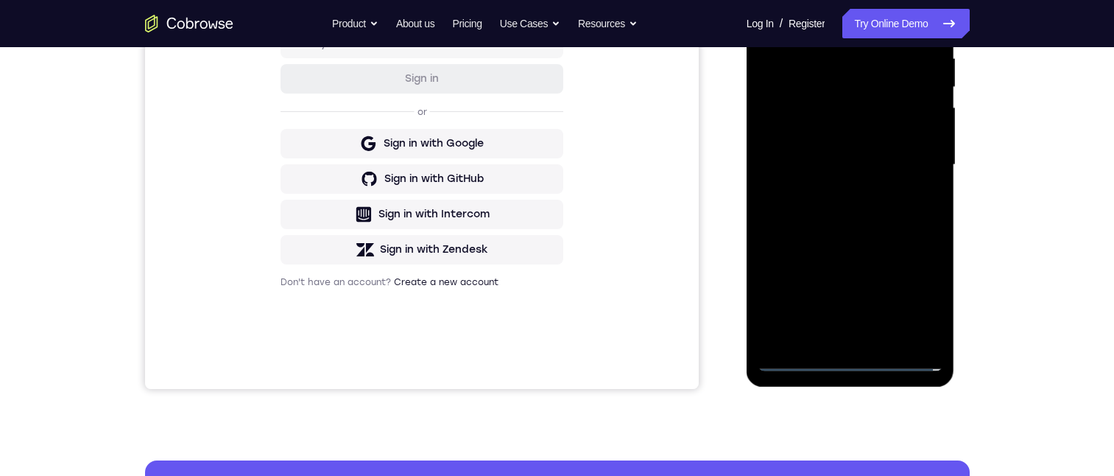
click at [913, 292] on div at bounding box center [851, 165] width 186 height 412
click at [917, 291] on div at bounding box center [851, 165] width 186 height 412
click at [913, 294] on div at bounding box center [851, 165] width 186 height 412
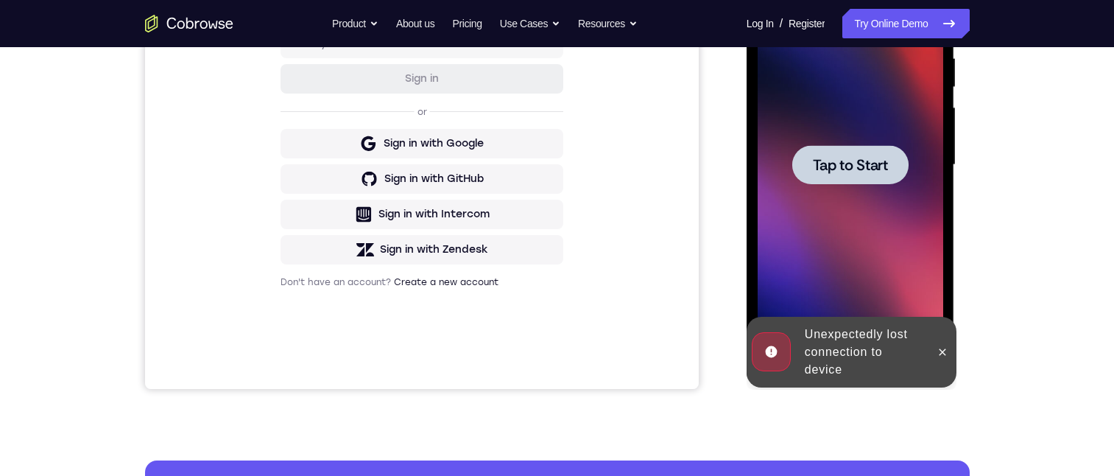
scroll to position [222, 0]
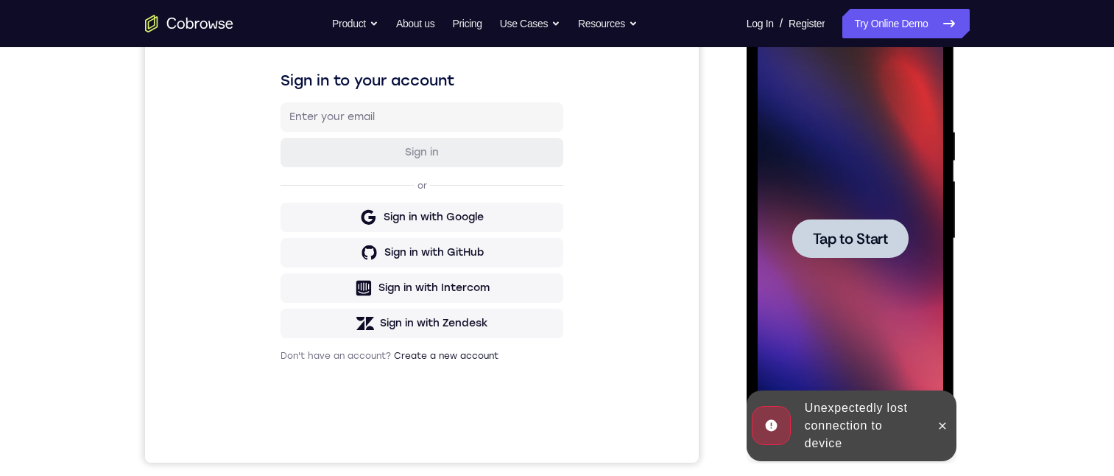
click at [832, 233] on span "Tap to Start" at bounding box center [850, 238] width 75 height 15
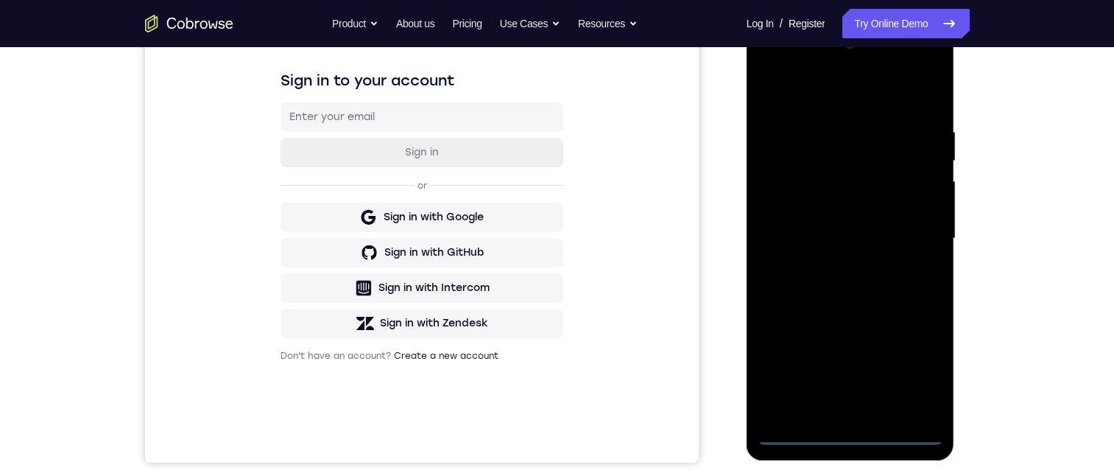
click at [854, 428] on div at bounding box center [851, 238] width 186 height 412
click at [845, 432] on div at bounding box center [851, 238] width 186 height 412
click at [910, 369] on div at bounding box center [851, 238] width 186 height 412
click at [784, 94] on div at bounding box center [851, 238] width 186 height 412
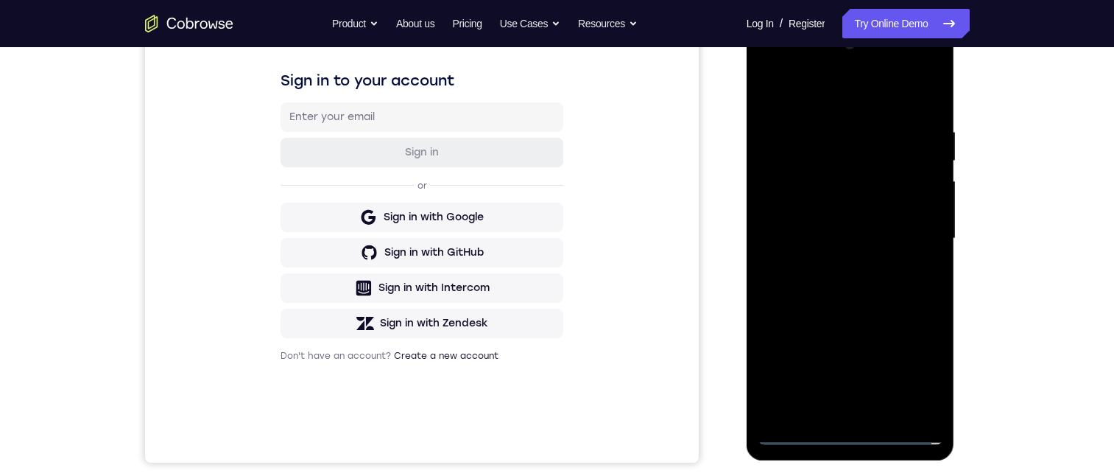
click at [907, 241] on div at bounding box center [851, 238] width 186 height 412
click at [834, 412] on div at bounding box center [851, 238] width 186 height 412
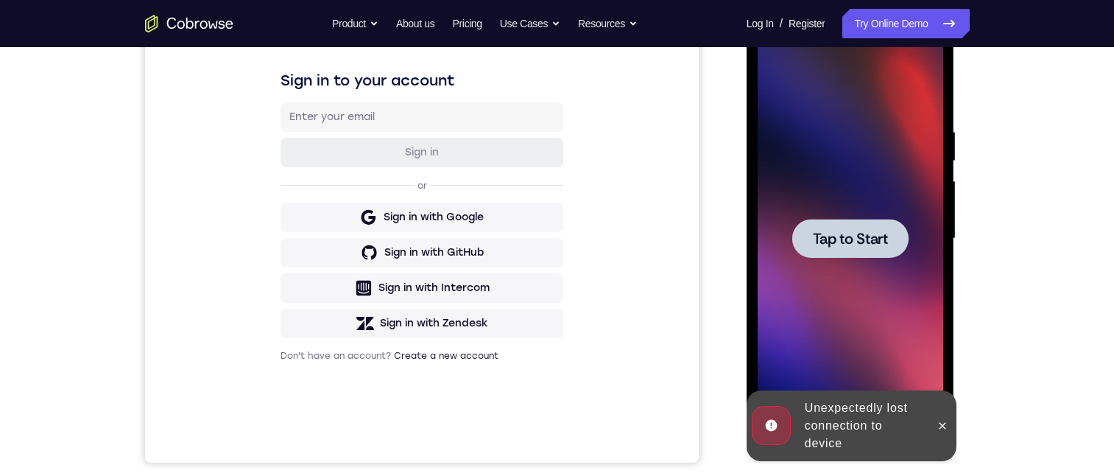
click at [828, 236] on span "Tap to Start" at bounding box center [850, 238] width 75 height 15
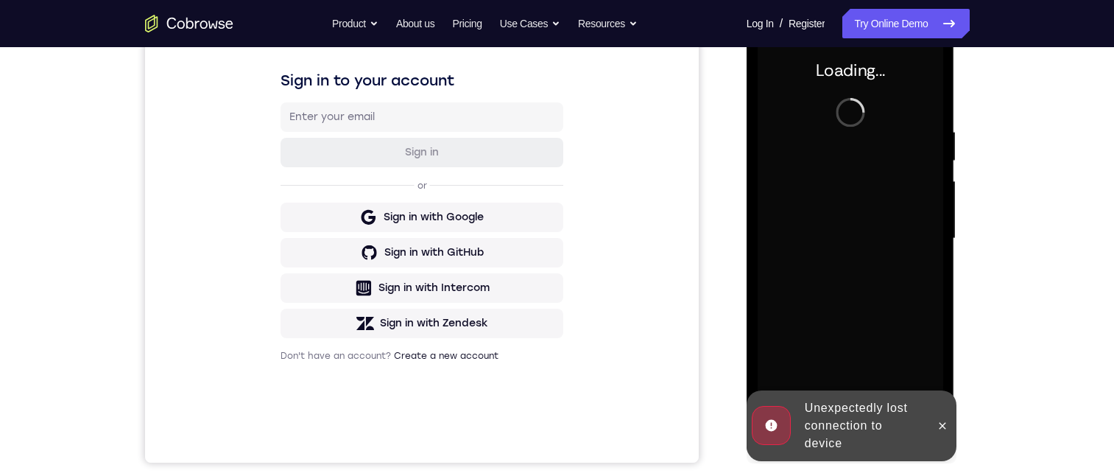
scroll to position [75, 0]
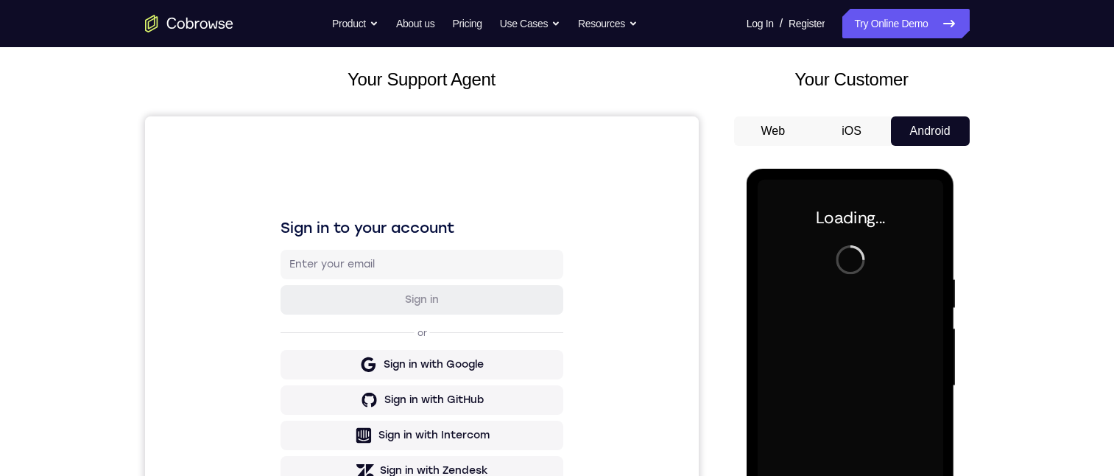
click at [851, 133] on button "iOS" at bounding box center [851, 130] width 79 height 29
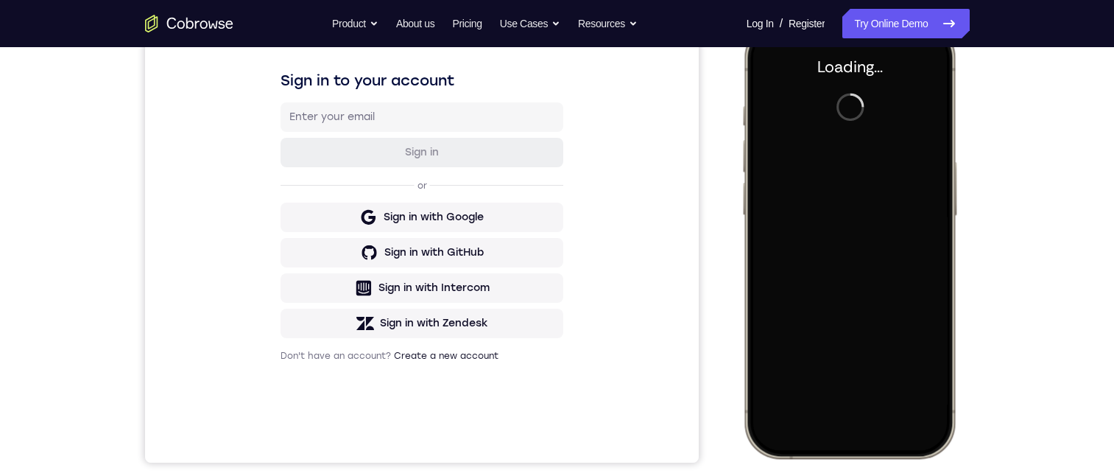
scroll to position [0, 0]
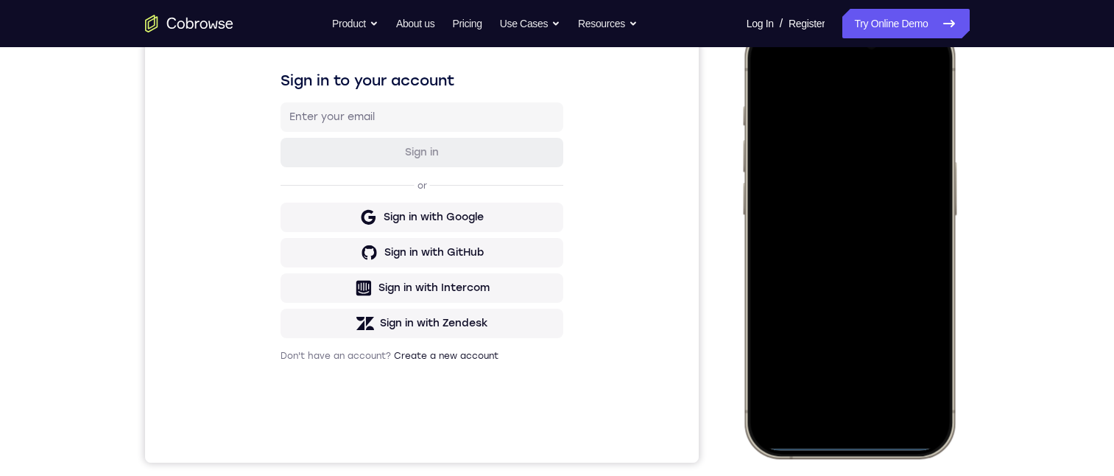
drag, startPoint x: 845, startPoint y: 443, endPoint x: 876, endPoint y: 366, distance: 82.6
click at [876, 367] on div at bounding box center [849, 239] width 194 height 421
drag, startPoint x: 842, startPoint y: 449, endPoint x: 856, endPoint y: 398, distance: 52.7
click at [856, 398] on div at bounding box center [849, 239] width 194 height 421
drag, startPoint x: 843, startPoint y: 445, endPoint x: 853, endPoint y: 395, distance: 51.0
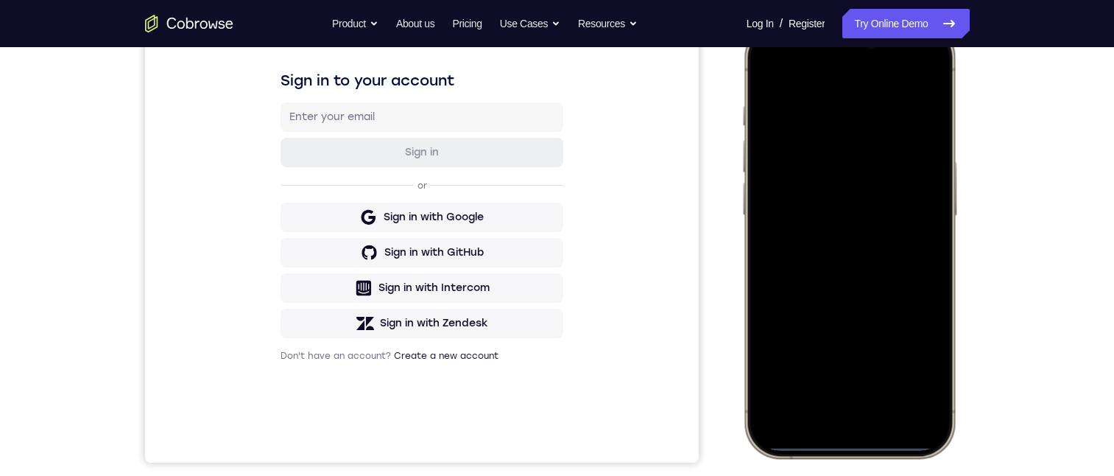
click at [853, 394] on div at bounding box center [849, 239] width 194 height 421
drag, startPoint x: 849, startPoint y: 439, endPoint x: 849, endPoint y: 345, distance: 93.5
click at [856, 324] on div at bounding box center [849, 239] width 194 height 421
drag, startPoint x: 843, startPoint y: 443, endPoint x: 851, endPoint y: 421, distance: 22.6
click at [851, 421] on div at bounding box center [849, 239] width 194 height 421
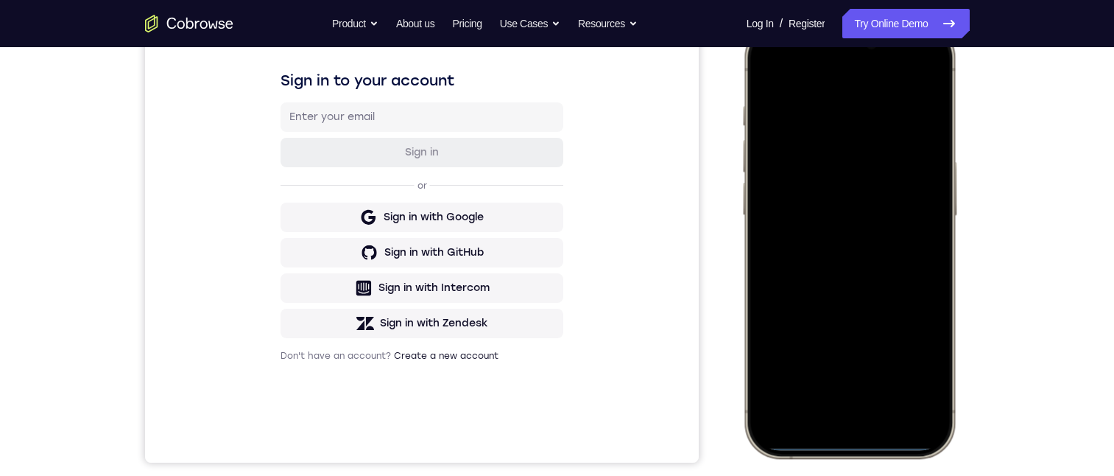
click at [848, 444] on div at bounding box center [849, 239] width 194 height 421
click at [849, 443] on div at bounding box center [849, 239] width 194 height 421
drag, startPoint x: 849, startPoint y: 443, endPoint x: 850, endPoint y: 427, distance: 15.5
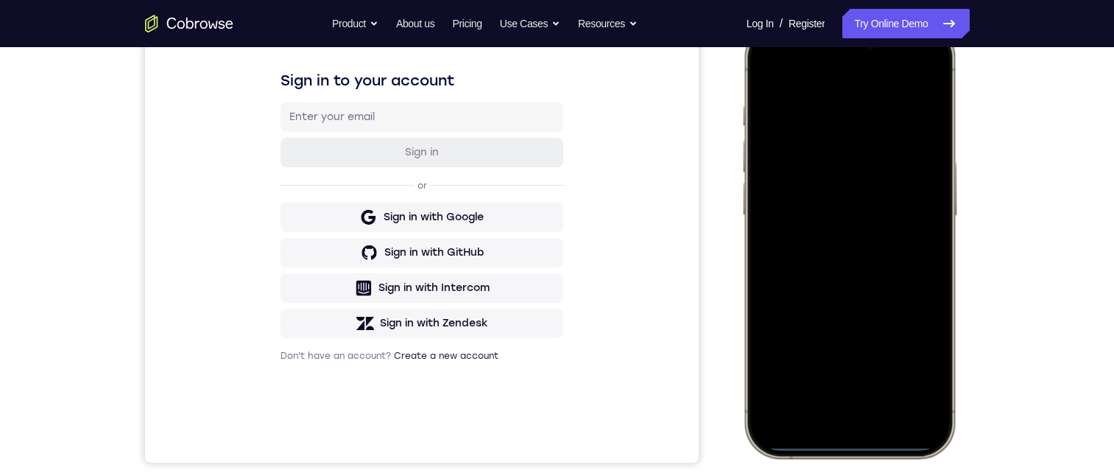
click at [850, 428] on div at bounding box center [849, 239] width 194 height 421
click at [841, 446] on div at bounding box center [849, 239] width 194 height 421
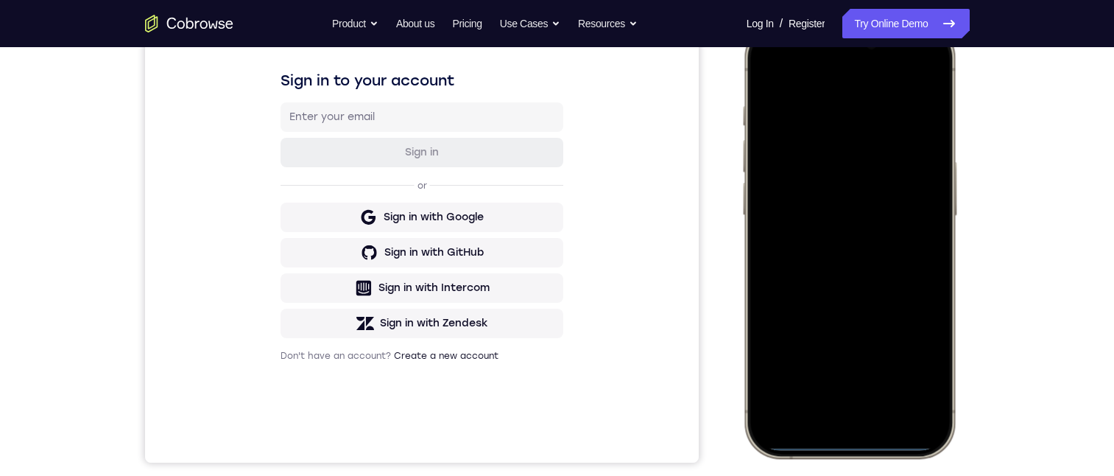
click at [841, 446] on div at bounding box center [849, 239] width 194 height 421
click at [842, 439] on div at bounding box center [849, 239] width 194 height 421
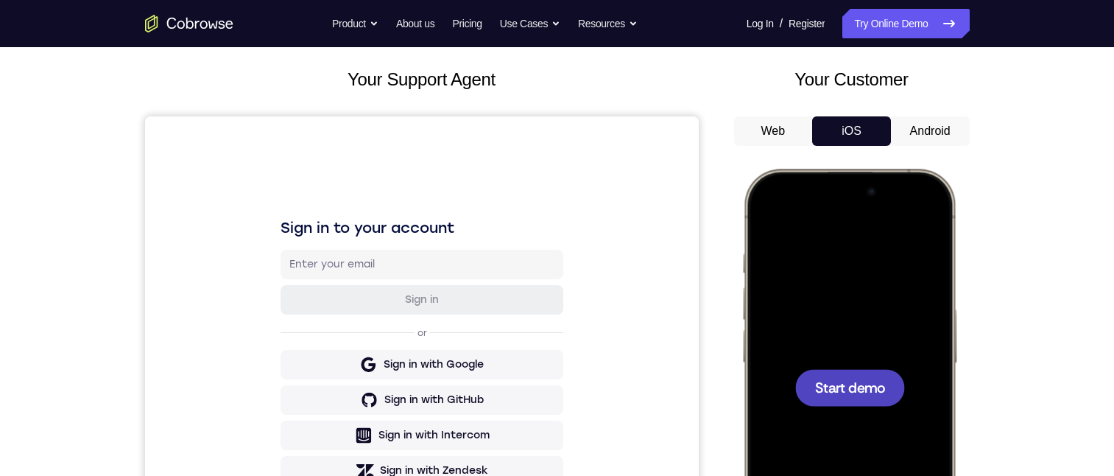
scroll to position [149, 0]
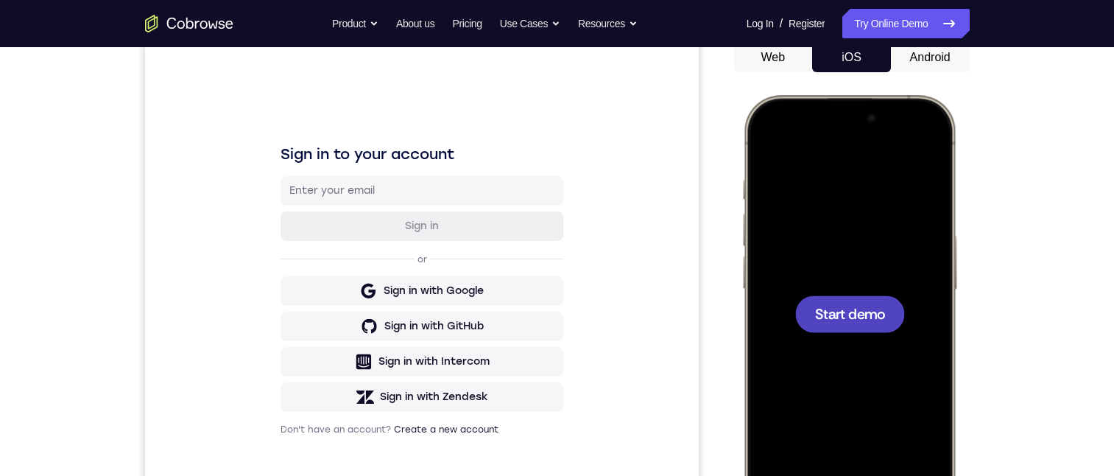
drag, startPoint x: 847, startPoint y: 331, endPoint x: 838, endPoint y: 362, distance: 32.9
click at [842, 347] on div "Start demo" at bounding box center [849, 313] width 194 height 421
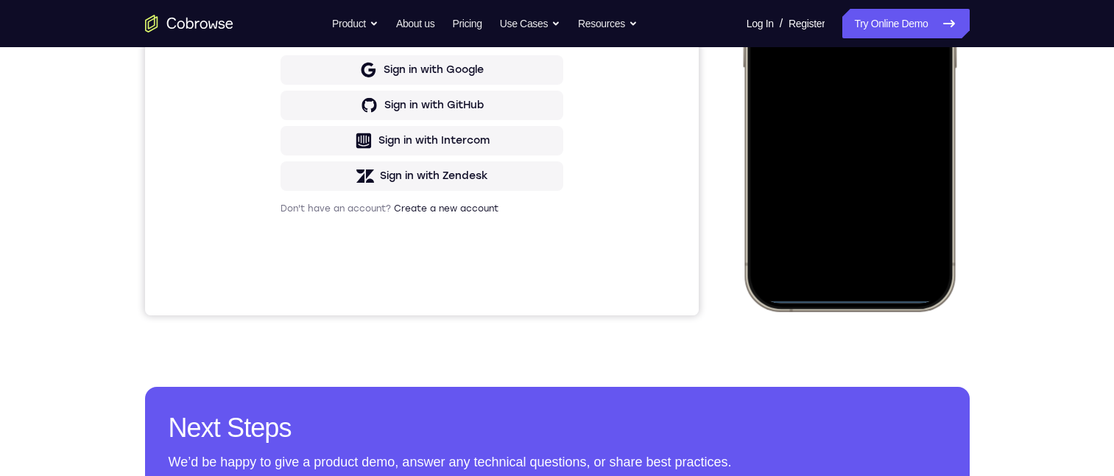
drag, startPoint x: 835, startPoint y: 301, endPoint x: 838, endPoint y: 289, distance: 12.1
click at [838, 289] on div at bounding box center [849, 92] width 194 height 421
click at [838, 293] on div at bounding box center [849, 92] width 194 height 421
drag, startPoint x: 835, startPoint y: 301, endPoint x: 841, endPoint y: 275, distance: 27.3
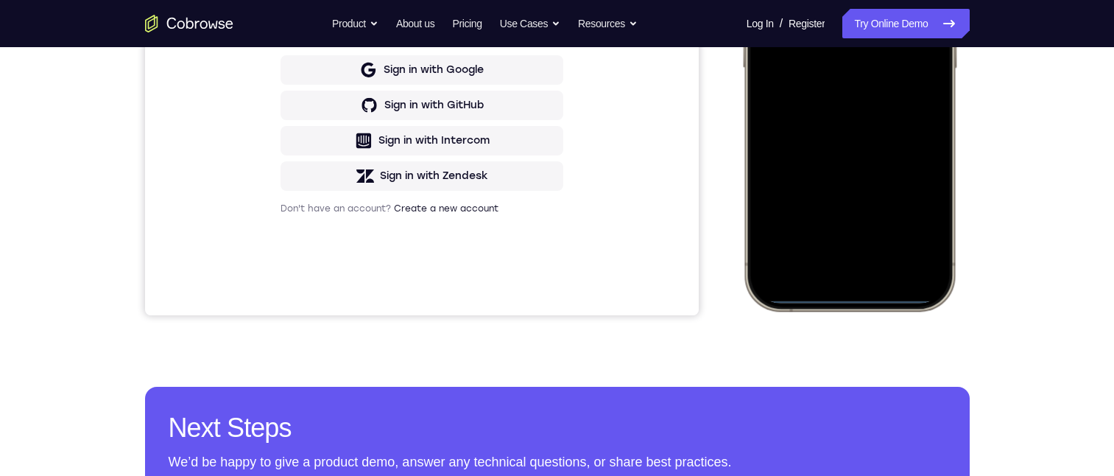
click at [844, 275] on div at bounding box center [849, 92] width 194 height 421
click at [840, 298] on div at bounding box center [849, 92] width 194 height 421
click at [846, 290] on div at bounding box center [849, 92] width 194 height 421
drag, startPoint x: 206, startPoint y: 369, endPoint x: 1123, endPoint y: 152, distance: 942.4
click at [1114, 152] on html "Open main menu Go back Powerful, Flexible and Trustworthy. Avoid all extra fric…" at bounding box center [557, 427] width 1114 height 1595
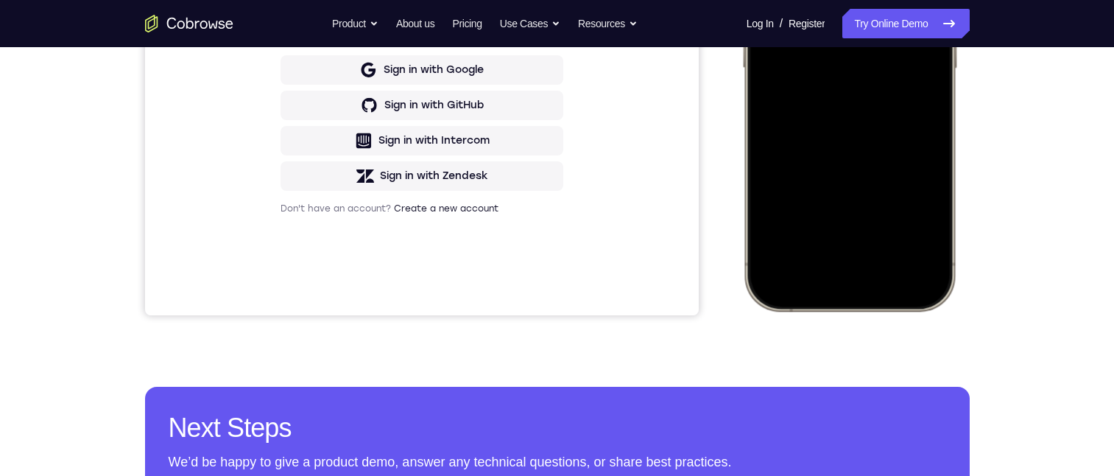
scroll to position [141, 0]
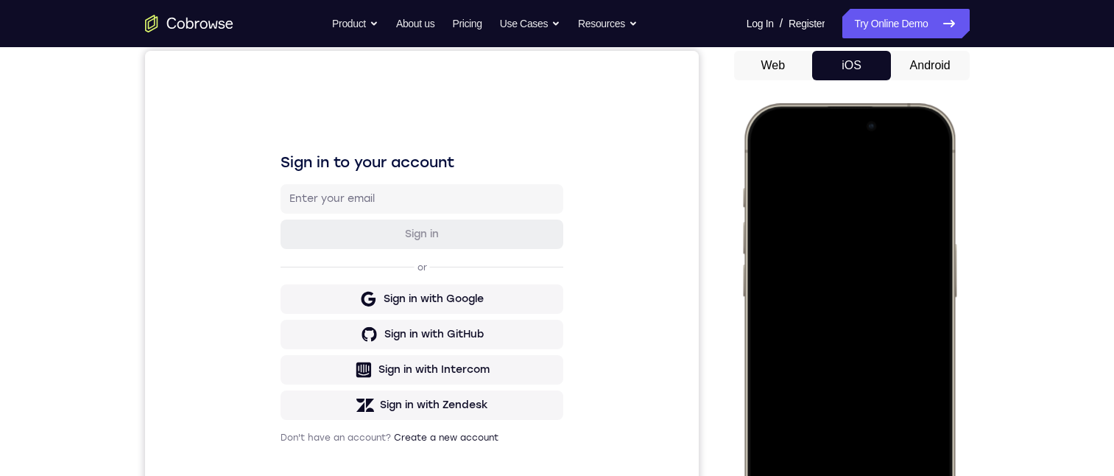
click at [926, 56] on button "Android" at bounding box center [930, 65] width 79 height 29
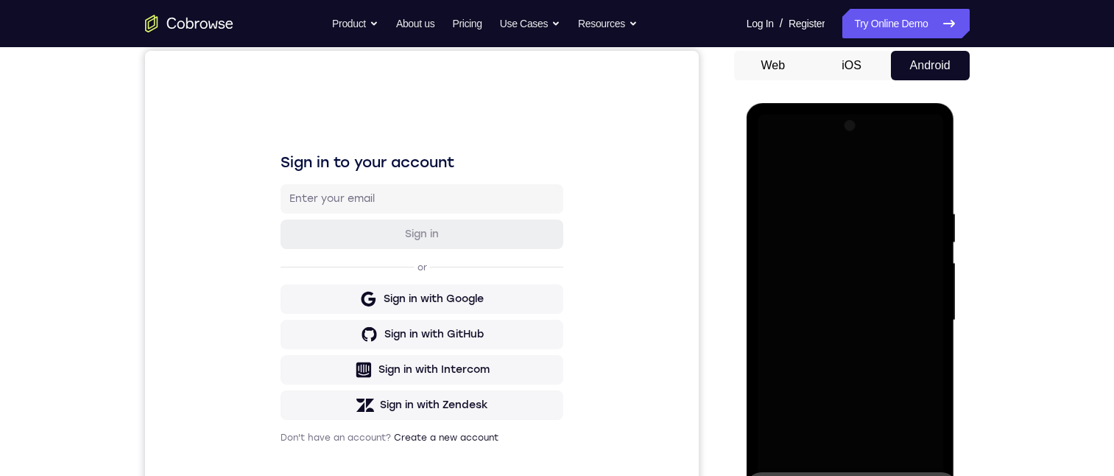
click at [891, 51] on button "Android" at bounding box center [930, 65] width 79 height 29
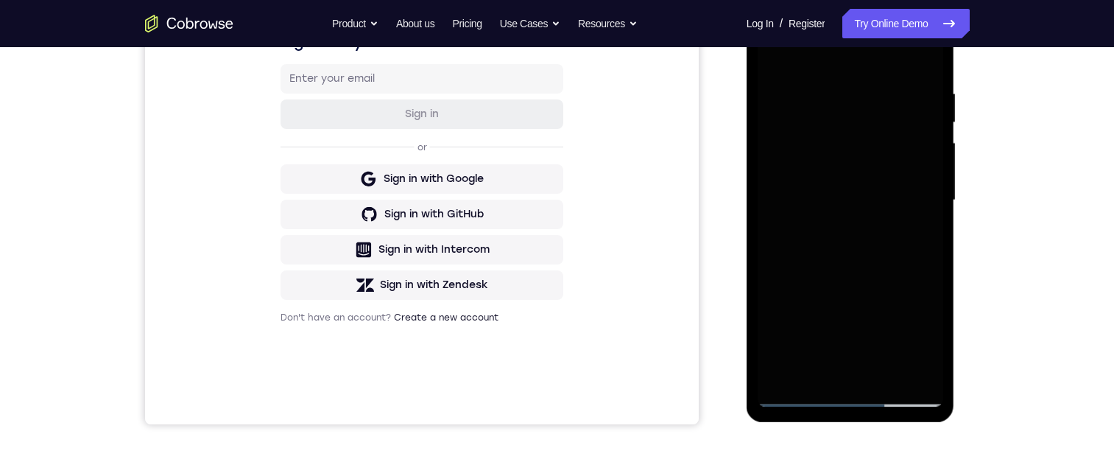
scroll to position [214, 0]
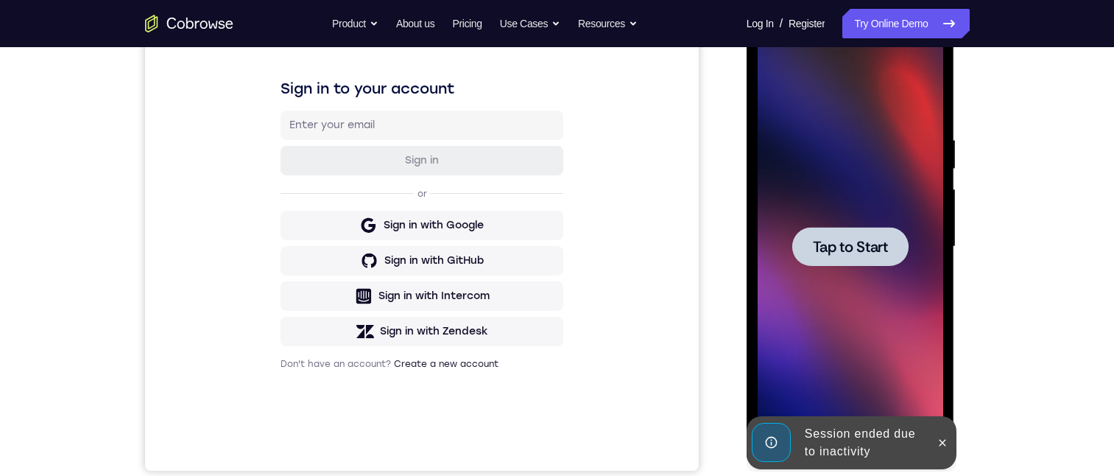
click at [846, 232] on div at bounding box center [851, 246] width 116 height 39
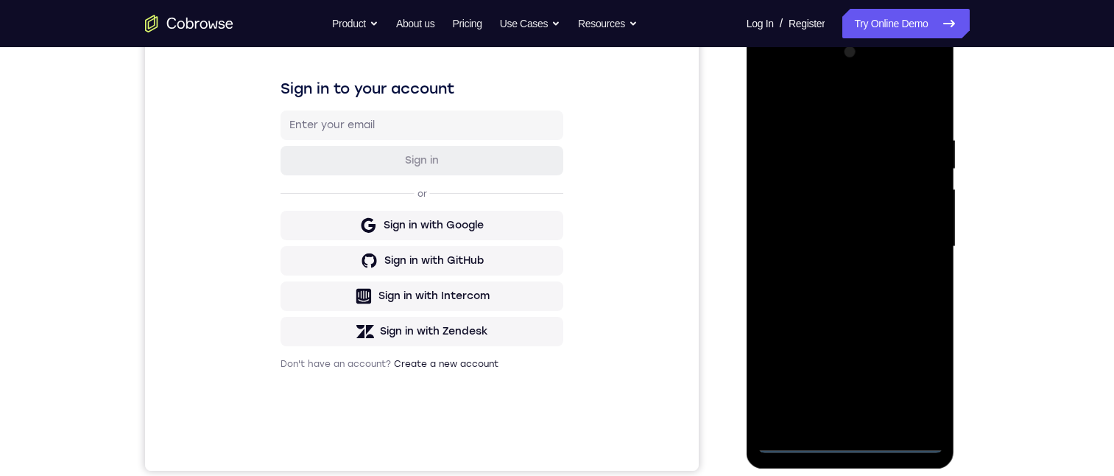
click at [849, 438] on div at bounding box center [851, 247] width 186 height 412
click at [917, 380] on div at bounding box center [851, 247] width 186 height 412
click at [791, 97] on div at bounding box center [851, 247] width 186 height 412
click at [909, 236] on div at bounding box center [851, 247] width 186 height 412
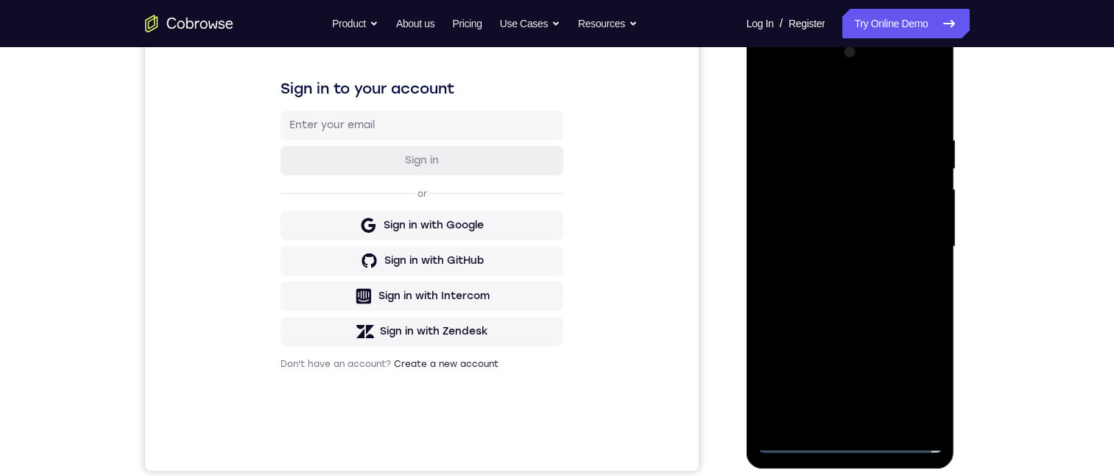
click at [913, 228] on div at bounding box center [851, 247] width 186 height 412
click at [912, 225] on div at bounding box center [851, 247] width 186 height 412
click at [907, 237] on div at bounding box center [851, 247] width 186 height 412
click at [832, 270] on div at bounding box center [851, 247] width 186 height 412
click at [809, 231] on div at bounding box center [851, 247] width 186 height 412
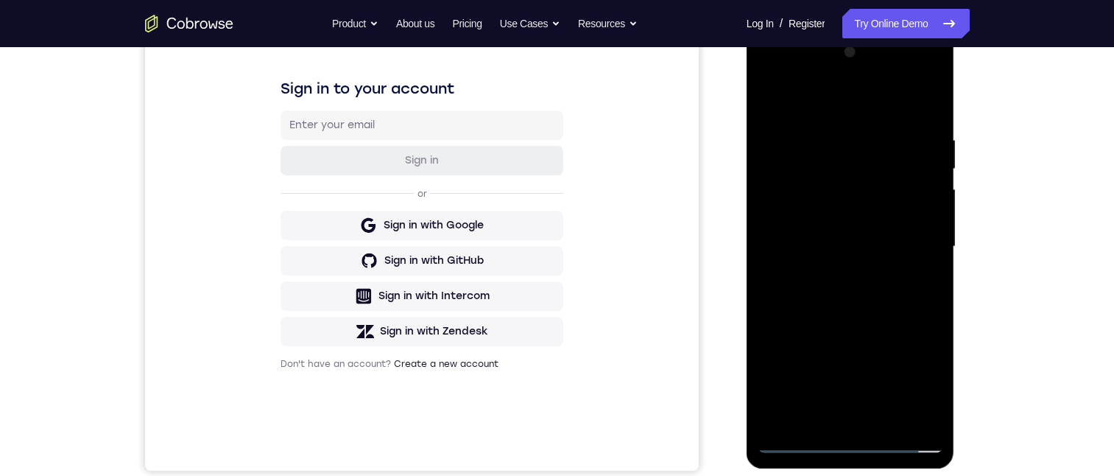
click at [806, 206] on div at bounding box center [851, 247] width 186 height 412
